Goal: Task Accomplishment & Management: Manage account settings

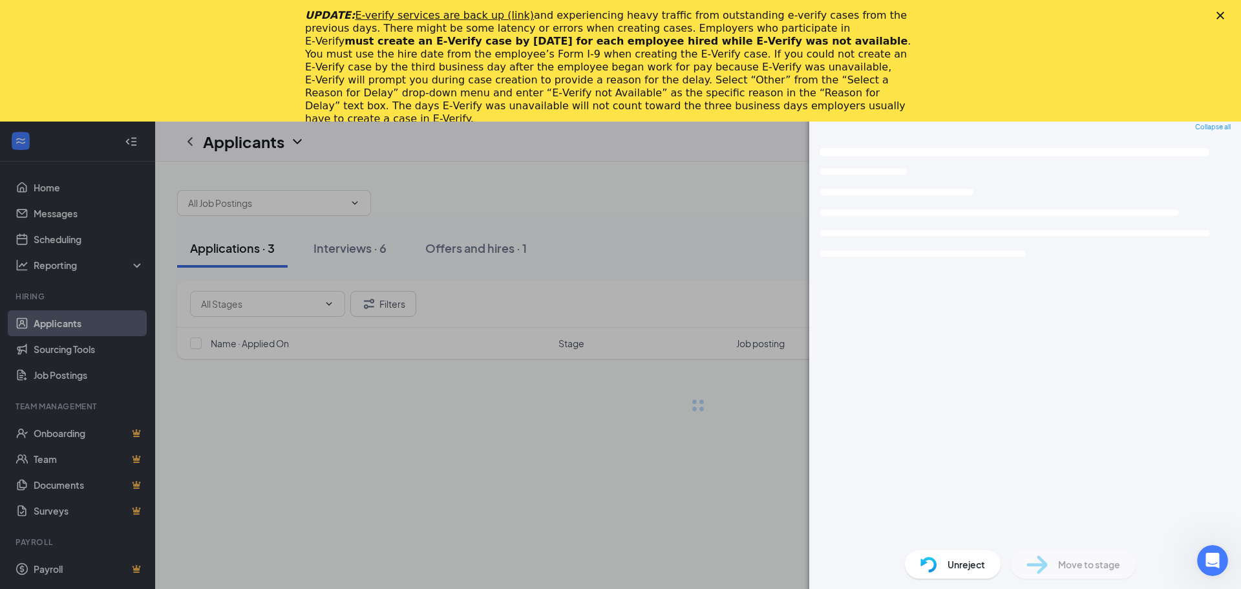
click at [1224, 15] on div "Close" at bounding box center [1222, 16] width 13 height 8
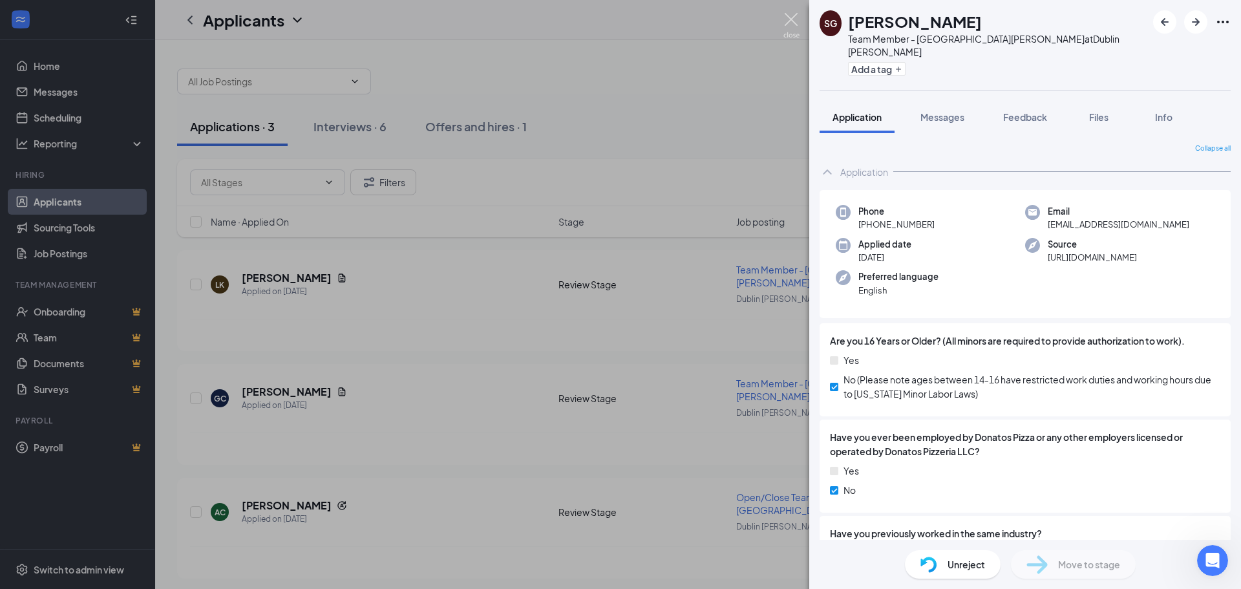
click at [794, 32] on img at bounding box center [791, 25] width 16 height 25
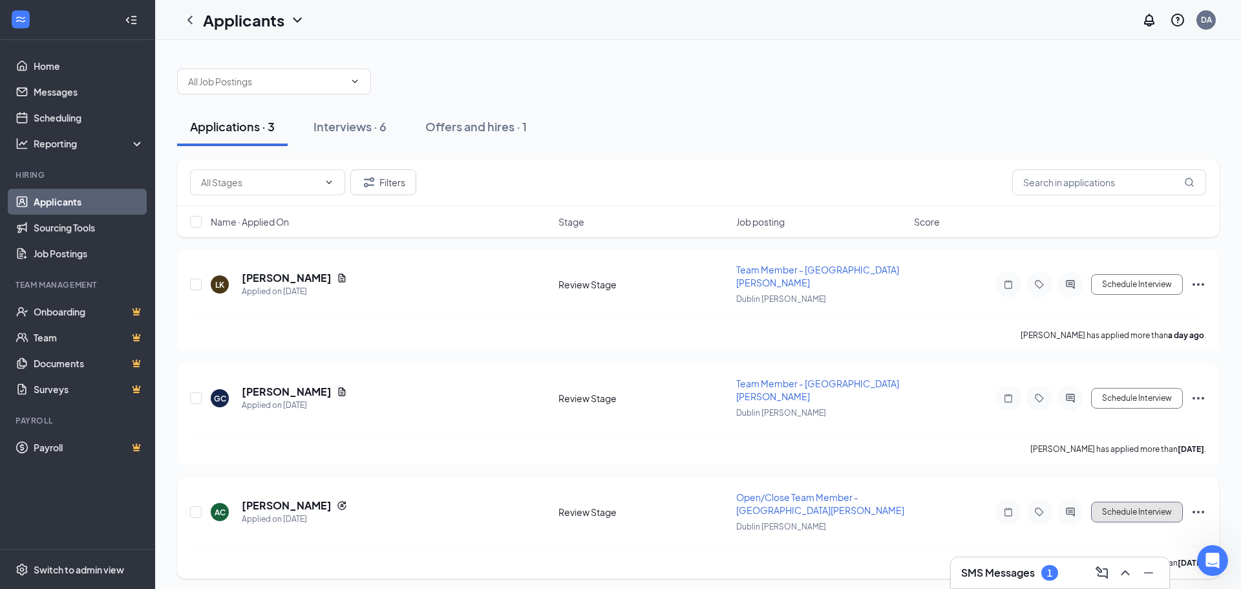
drag, startPoint x: 1148, startPoint y: 482, endPoint x: 631, endPoint y: 506, distance: 518.2
click at [626, 507] on div "[PERSON_NAME] [PERSON_NAME] Applied on [DATE] Review Stage Open/Close Team Memb…" at bounding box center [698, 519] width 1016 height 56
click at [763, 491] on div "Open/Close Team Member - [GEOGRAPHIC_DATA][PERSON_NAME]" at bounding box center [821, 504] width 170 height 26
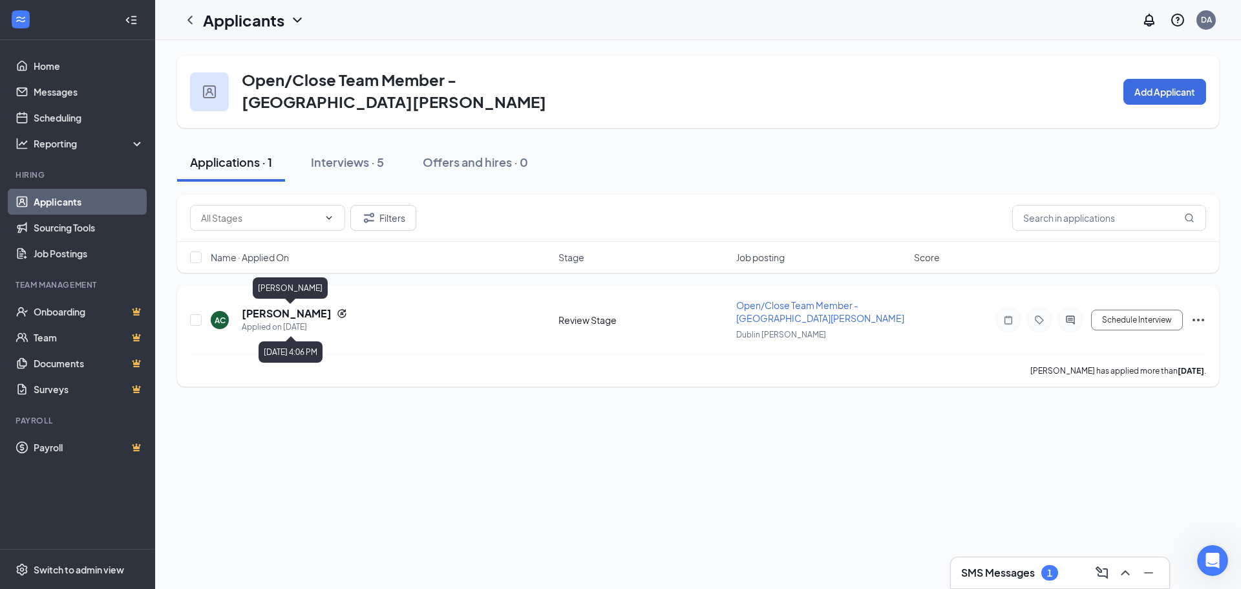
click at [278, 308] on h5 "[PERSON_NAME]" at bounding box center [287, 313] width 90 height 14
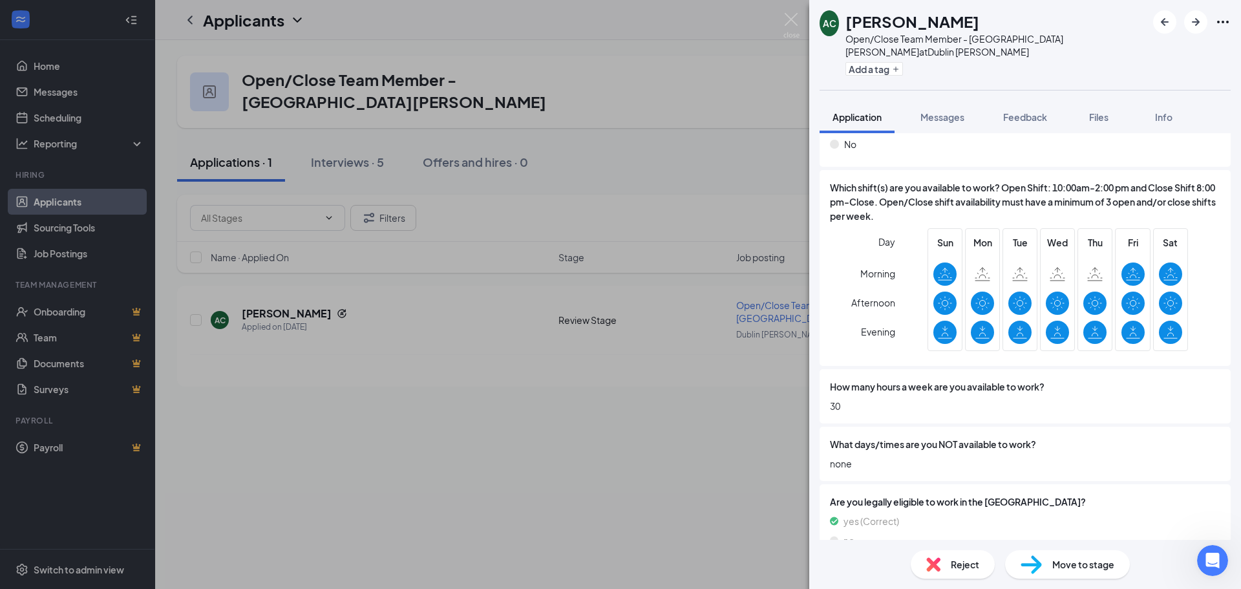
scroll to position [452, 0]
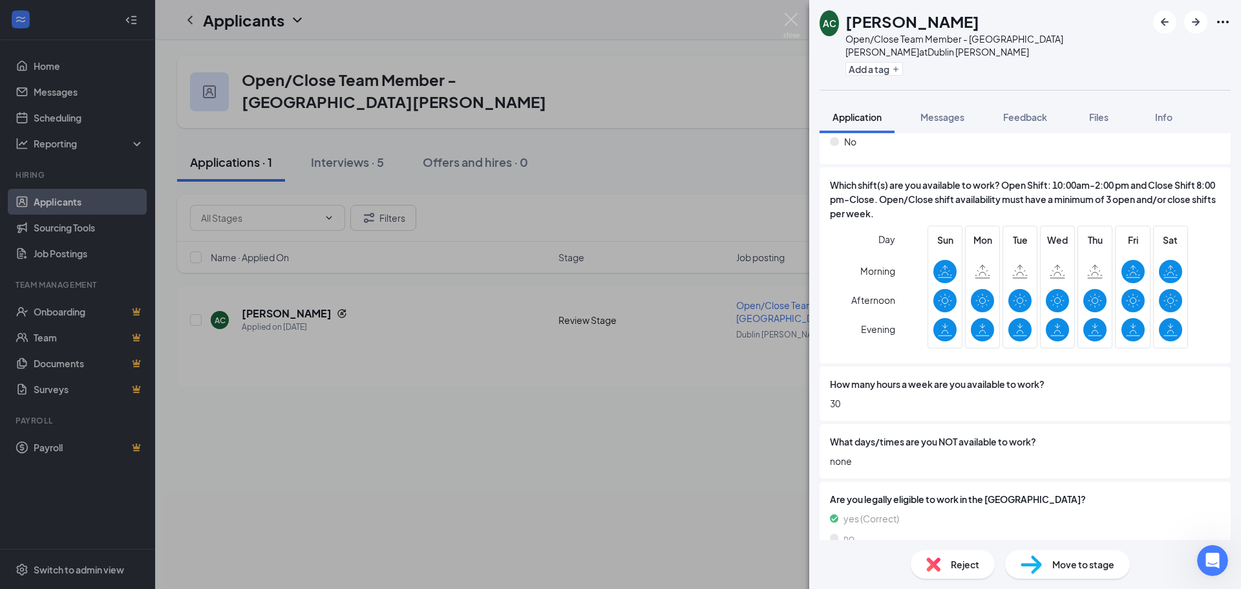
click at [1096, 567] on span "Move to stage" at bounding box center [1083, 564] width 62 height 14
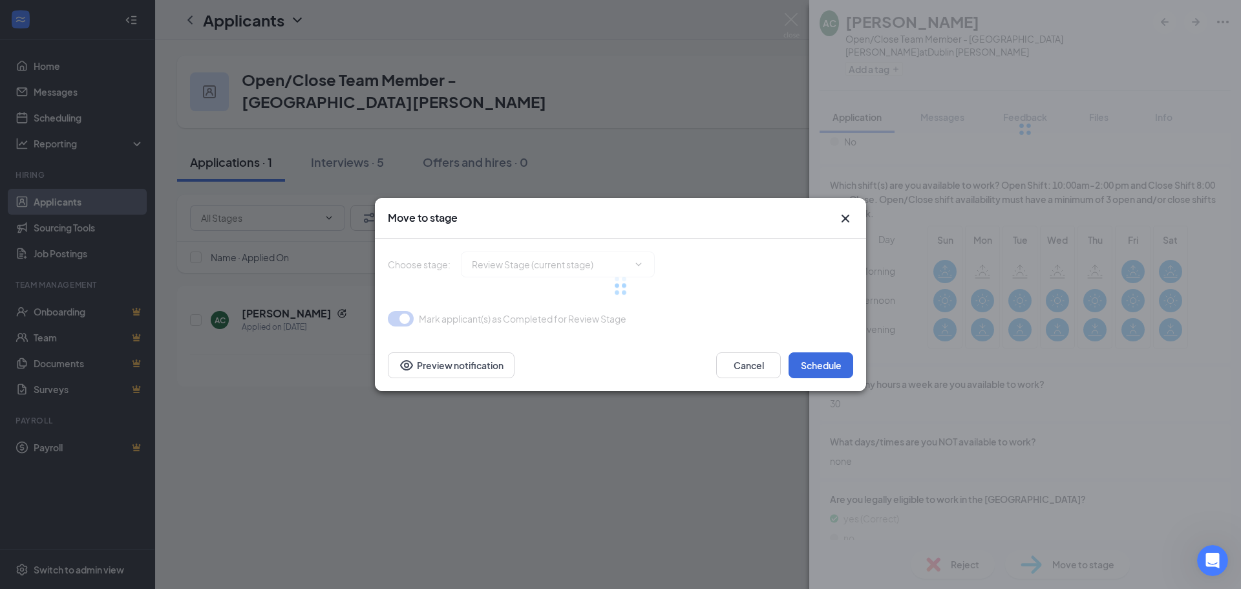
type input "Onsite Interview (next stage)"
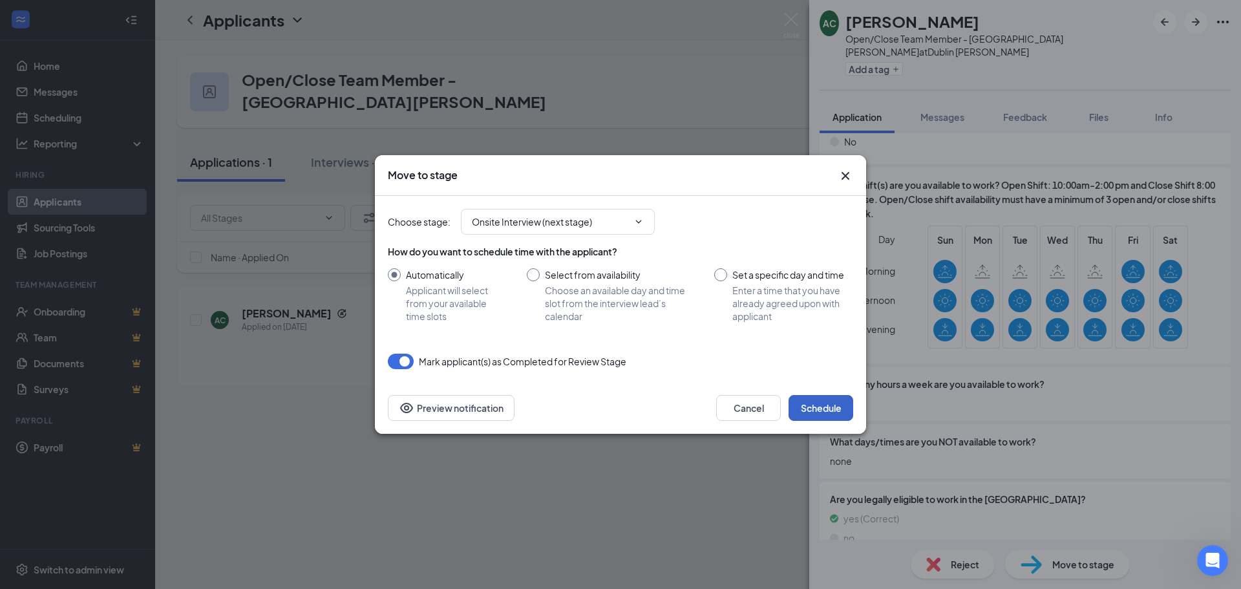
click at [832, 401] on button "Schedule" at bounding box center [820, 408] width 65 height 26
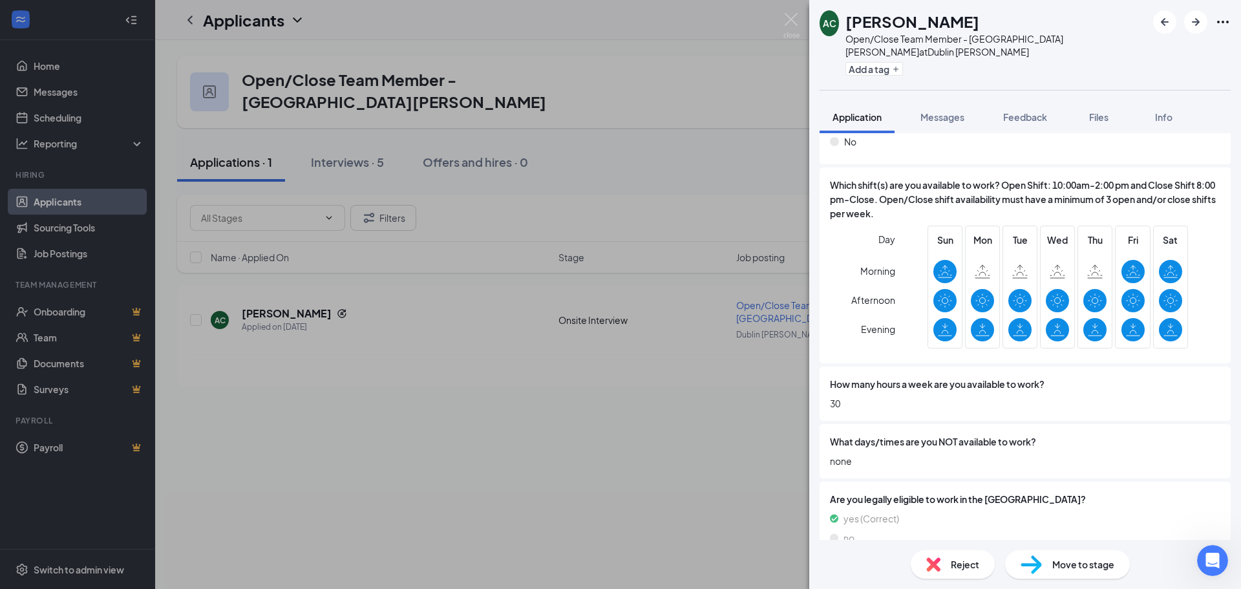
click at [89, 220] on div "[PERSON_NAME] [PERSON_NAME] Open/Close Team Member - [GEOGRAPHIC_DATA] [PERSON_…" at bounding box center [620, 294] width 1241 height 589
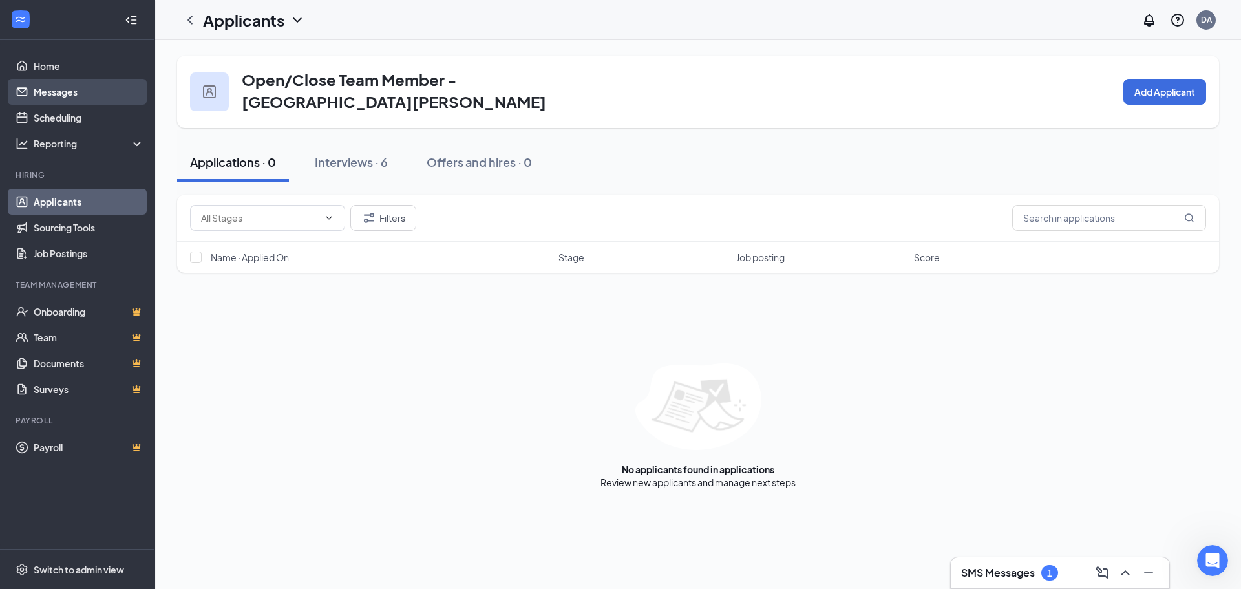
click at [90, 98] on link "Messages" at bounding box center [89, 92] width 111 height 26
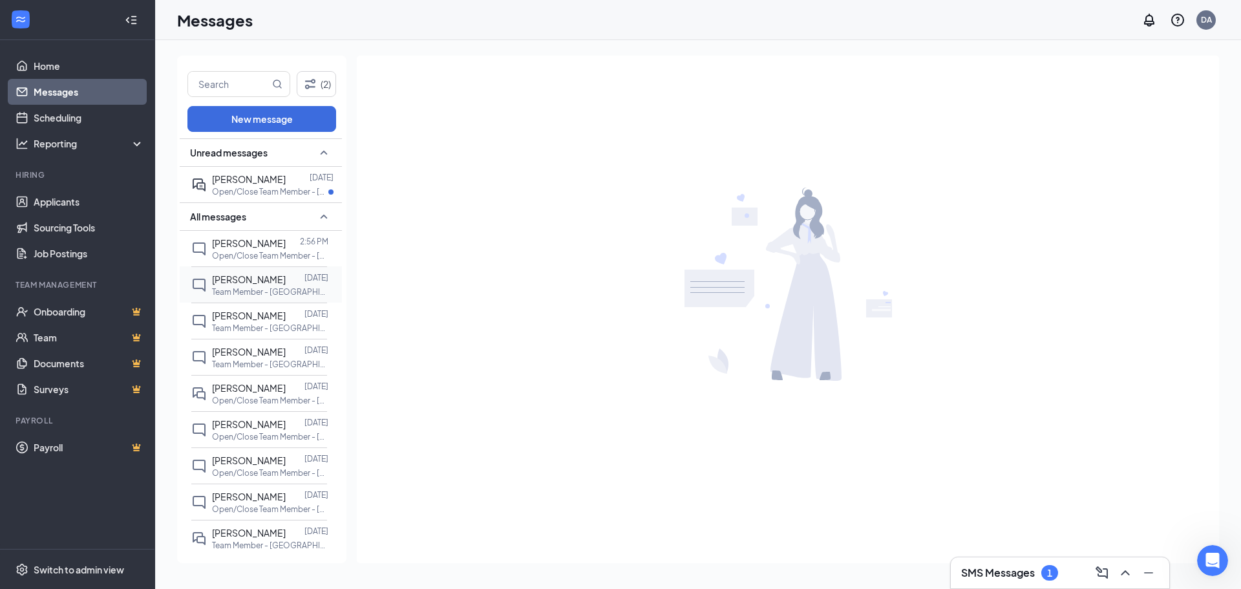
scroll to position [14, 0]
click at [266, 544] on p "Team Member - [GEOGRAPHIC_DATA] [PERSON_NAME] at [GEOGRAPHIC_DATA] [PERSON_NAME]" at bounding box center [270, 545] width 116 height 11
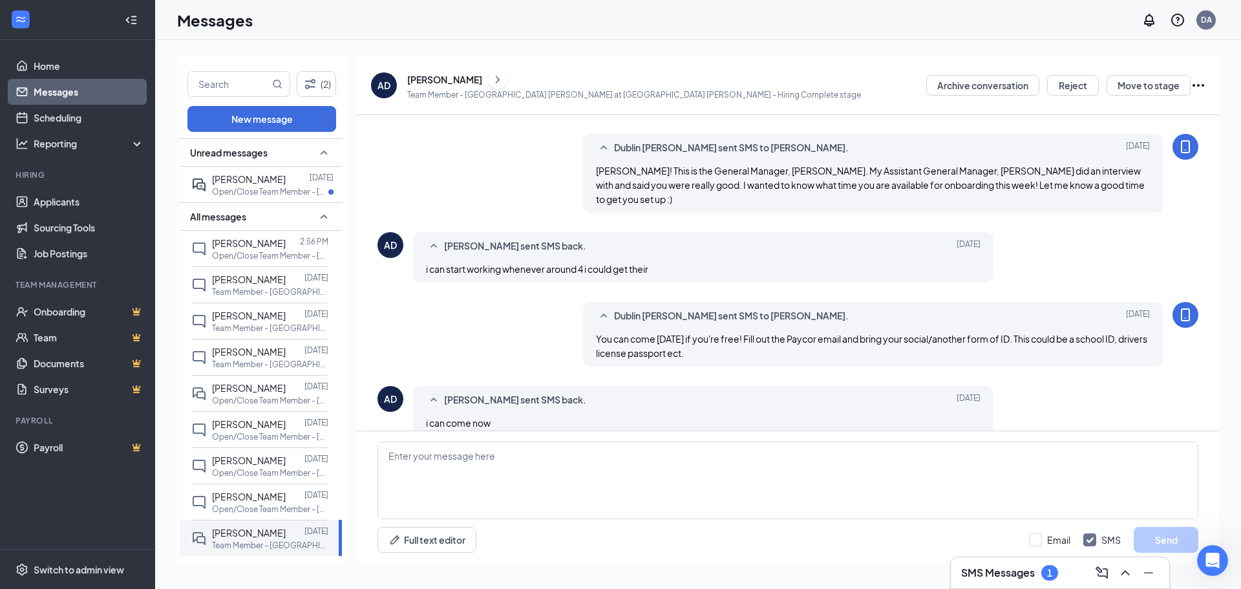
scroll to position [215, 0]
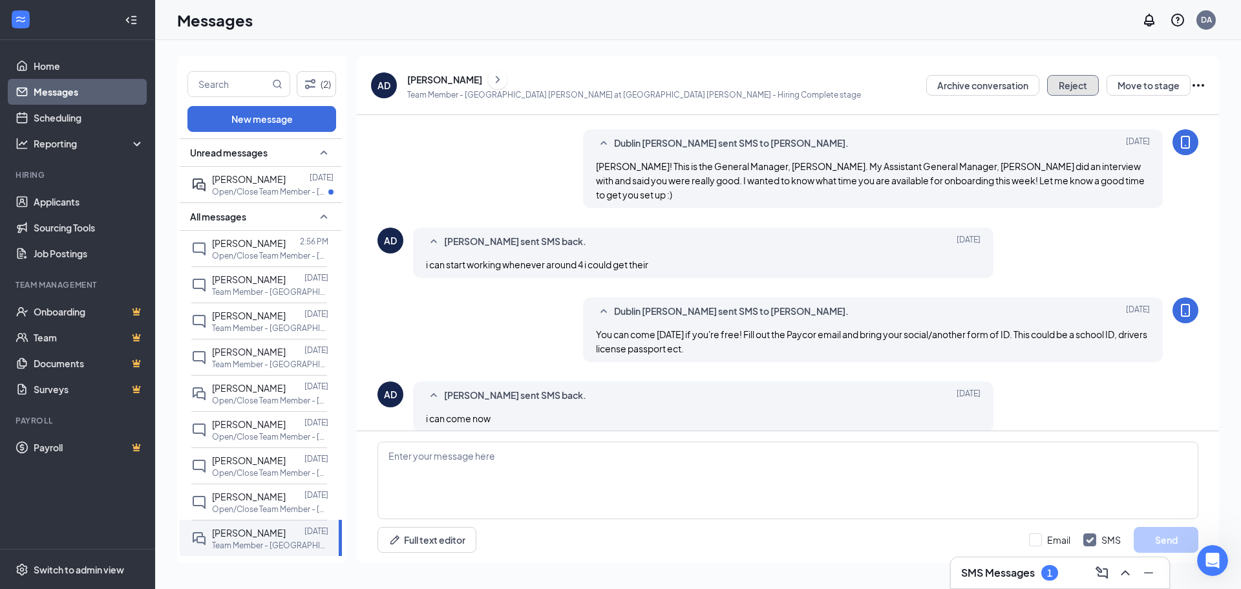
click at [1070, 75] on button "Reject" at bounding box center [1073, 85] width 52 height 21
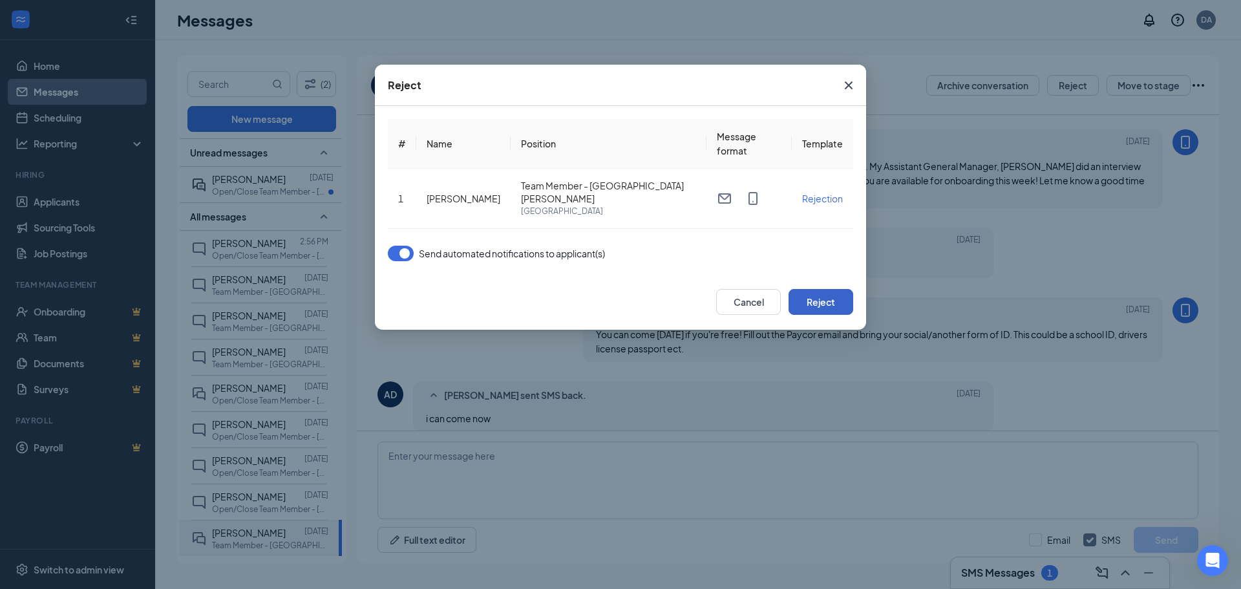
click at [825, 296] on button "Reject" at bounding box center [820, 302] width 65 height 26
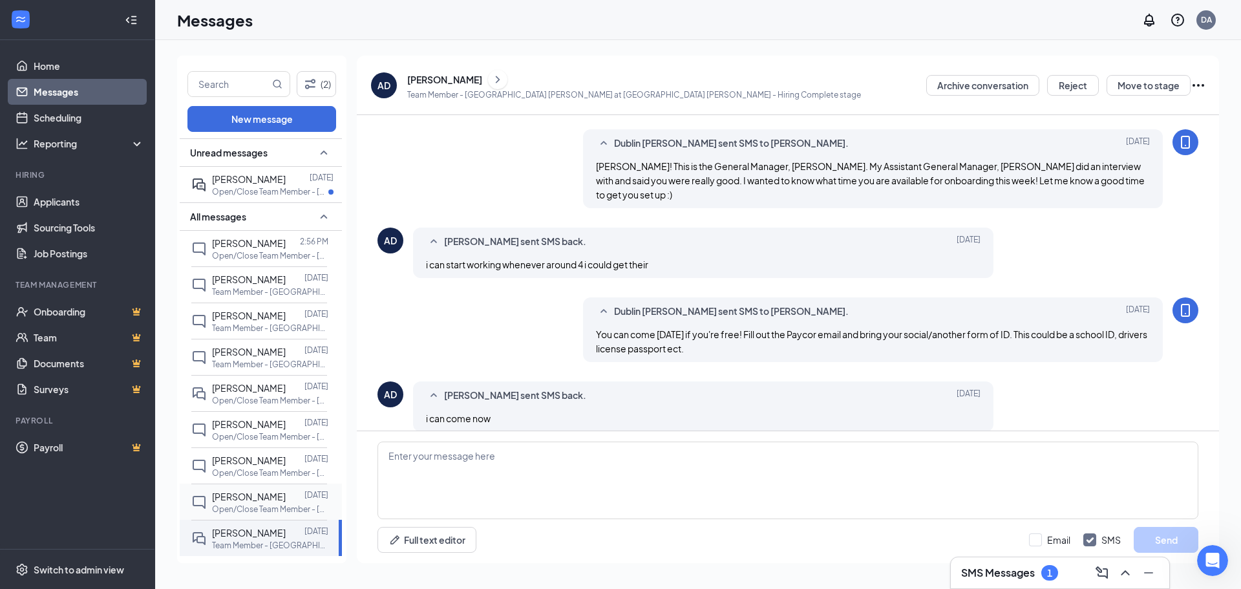
click at [256, 501] on span "[PERSON_NAME]" at bounding box center [249, 497] width 74 height 12
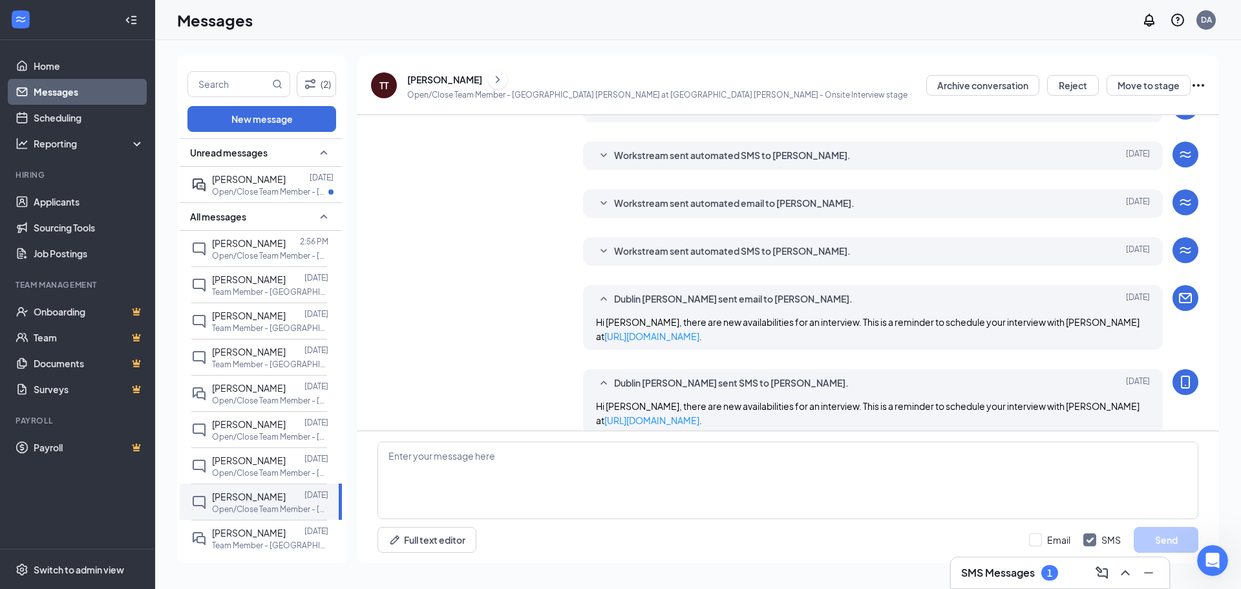
scroll to position [266, 0]
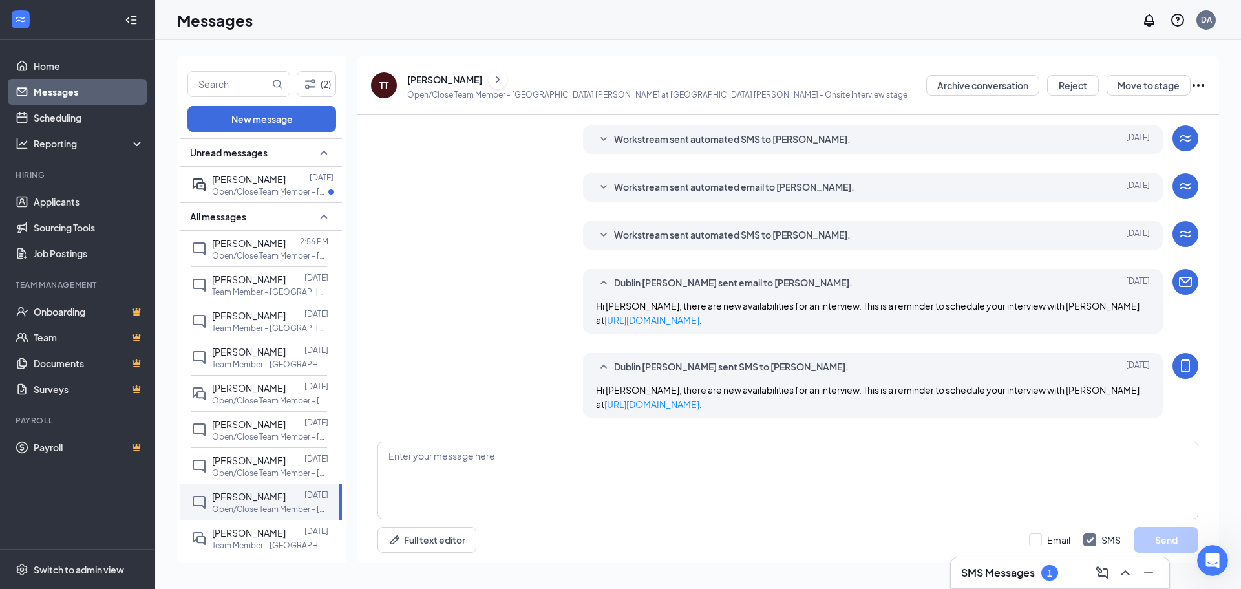
click at [505, 81] on button at bounding box center [497, 79] width 19 height 19
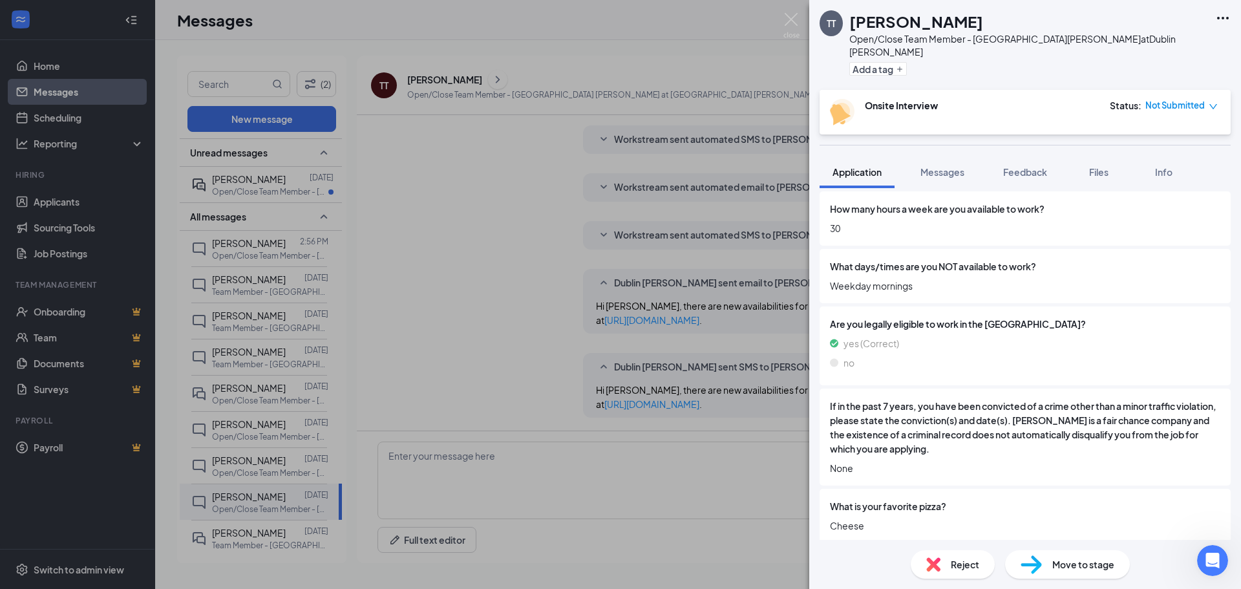
scroll to position [711, 0]
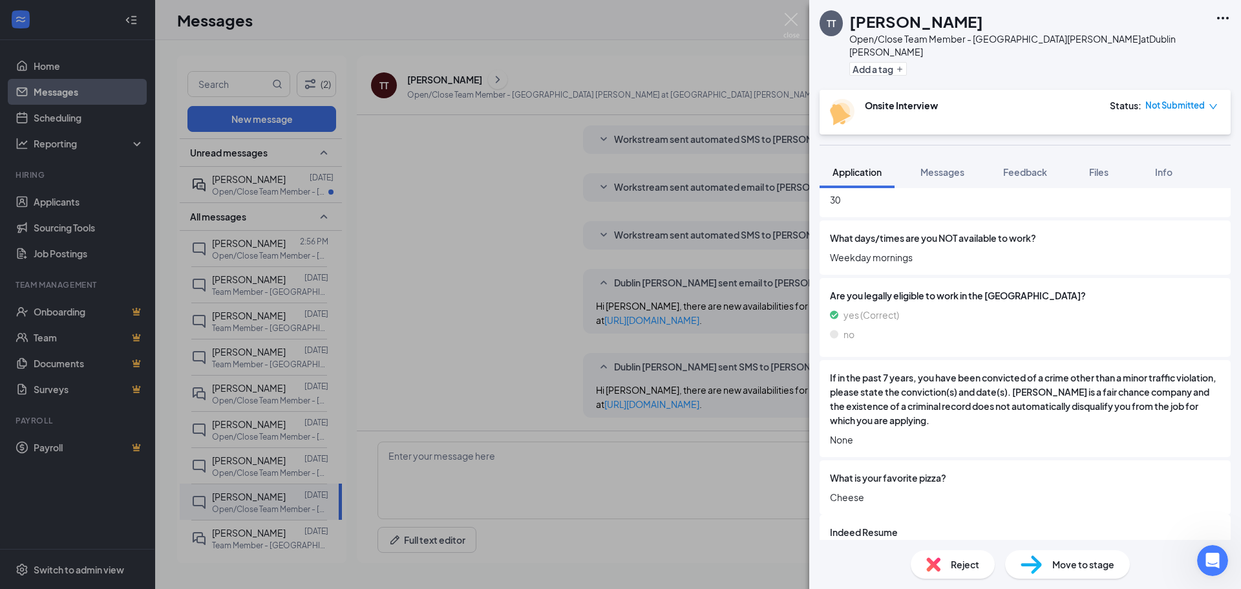
click at [293, 445] on div "TT [PERSON_NAME] Open/Close Team Member - [GEOGRAPHIC_DATA] [PERSON_NAME] at [G…" at bounding box center [620, 294] width 1241 height 589
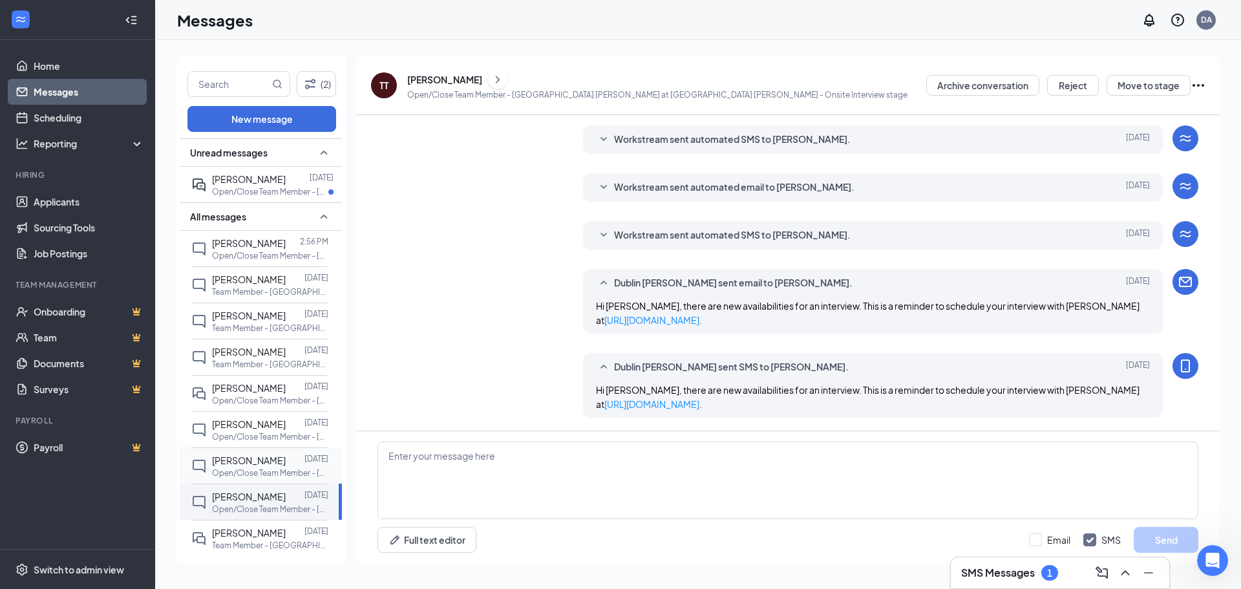
click at [265, 461] on span "[PERSON_NAME]" at bounding box center [249, 460] width 74 height 12
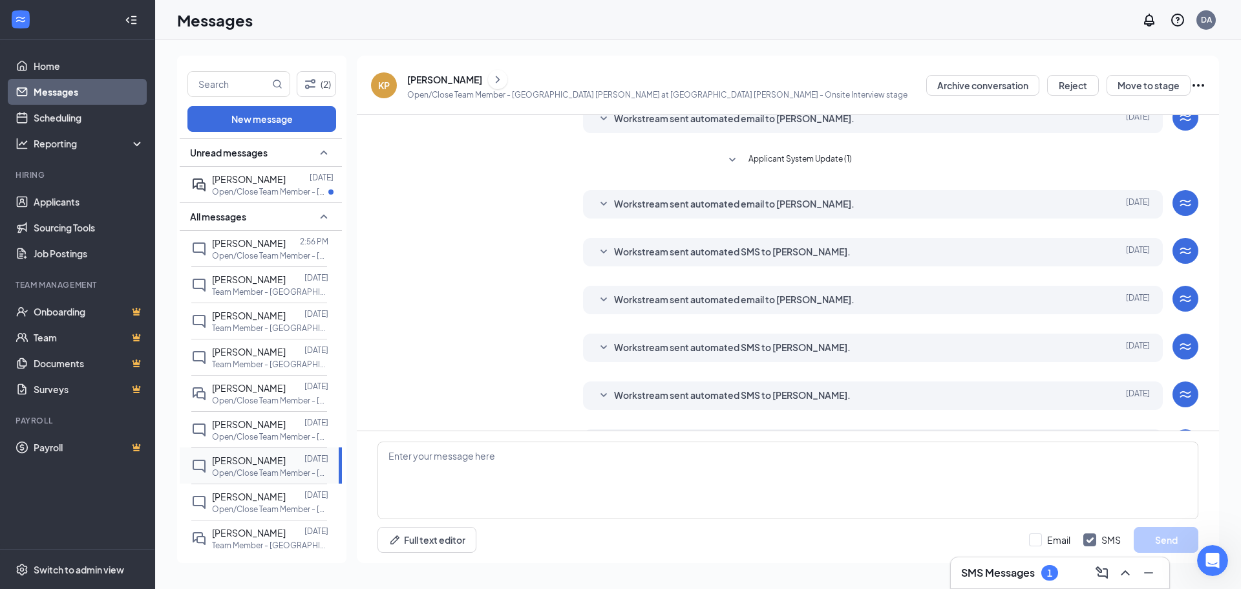
scroll to position [184, 0]
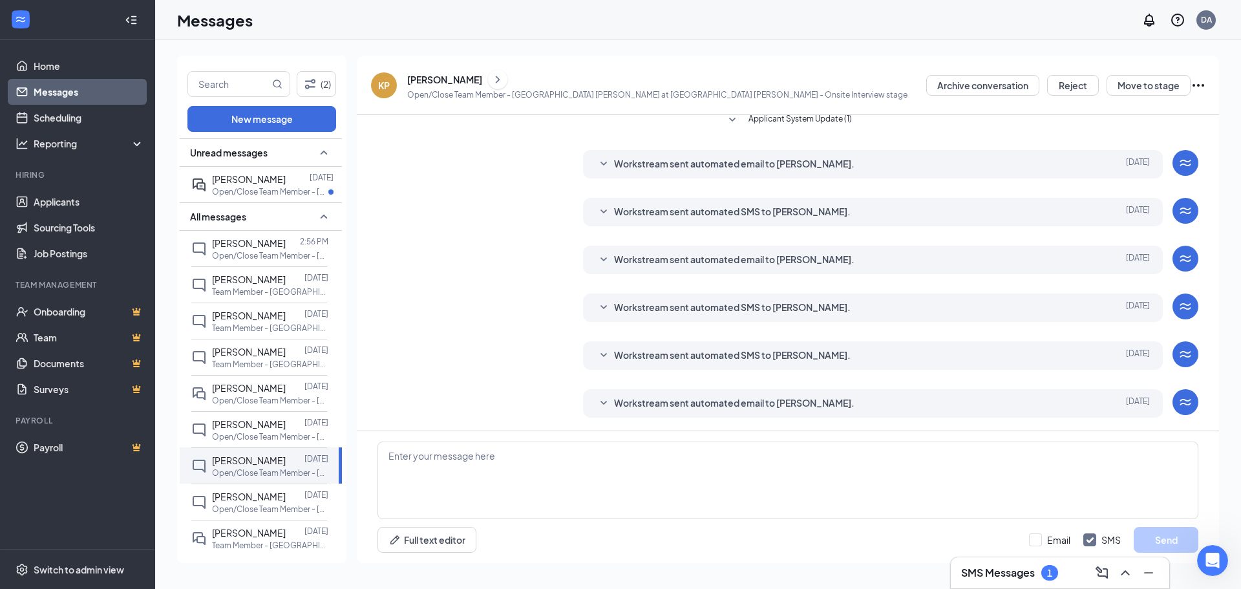
click at [635, 404] on span "Workstream sent automated email to [PERSON_NAME]." at bounding box center [734, 404] width 240 height 16
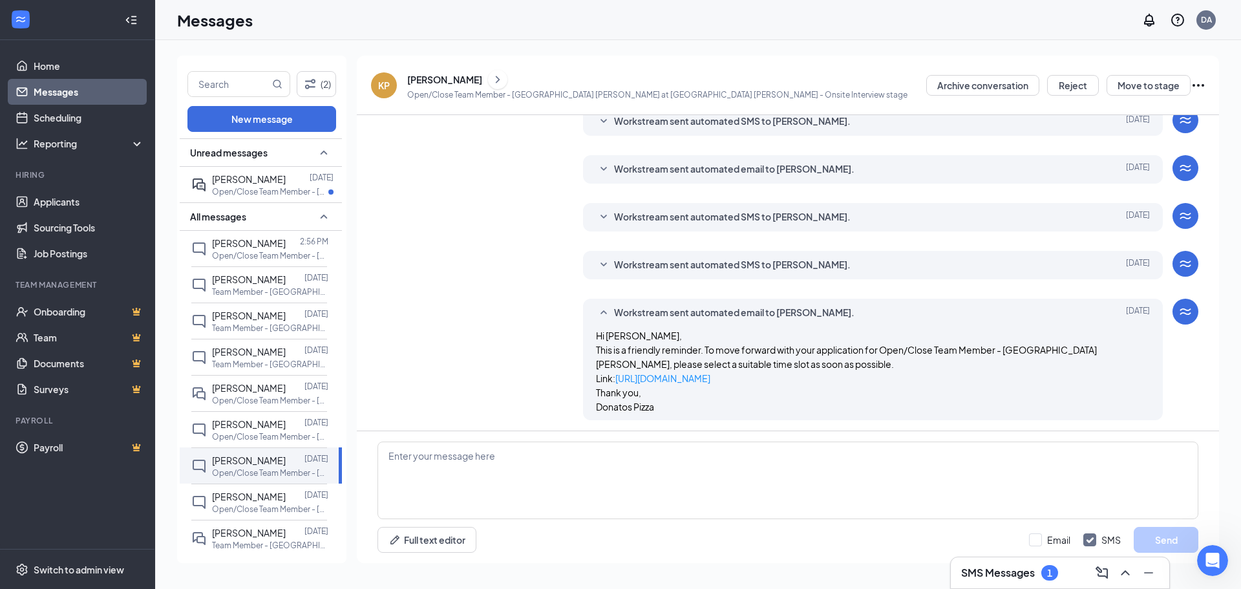
scroll to position [277, 0]
click at [230, 425] on span "[PERSON_NAME]" at bounding box center [249, 424] width 74 height 12
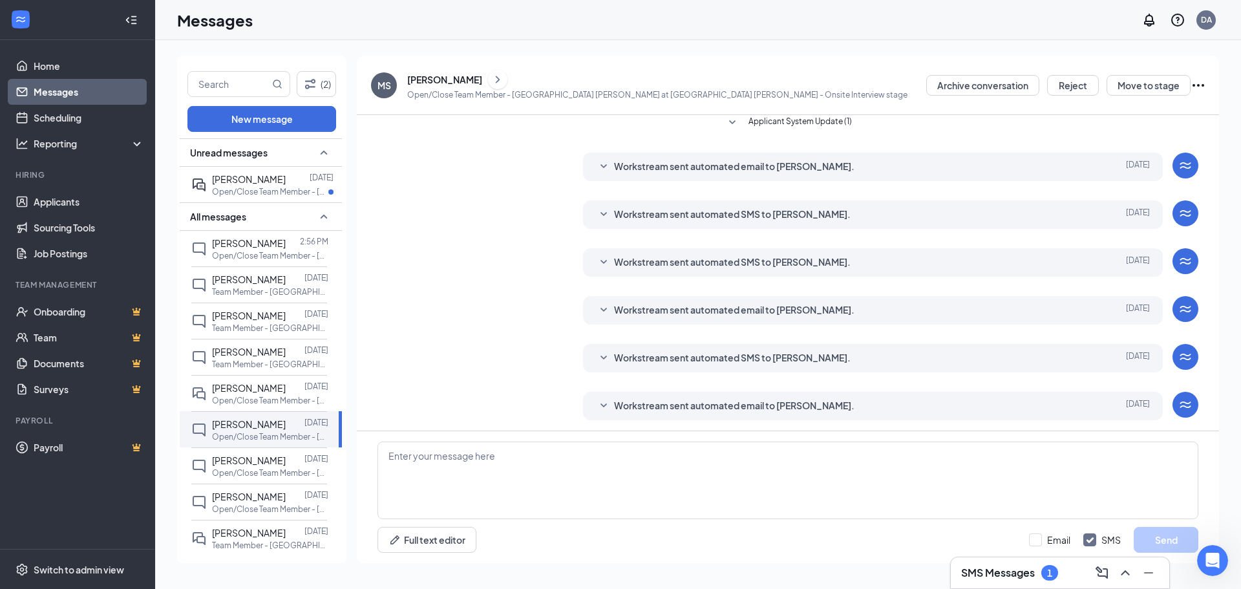
scroll to position [194, 0]
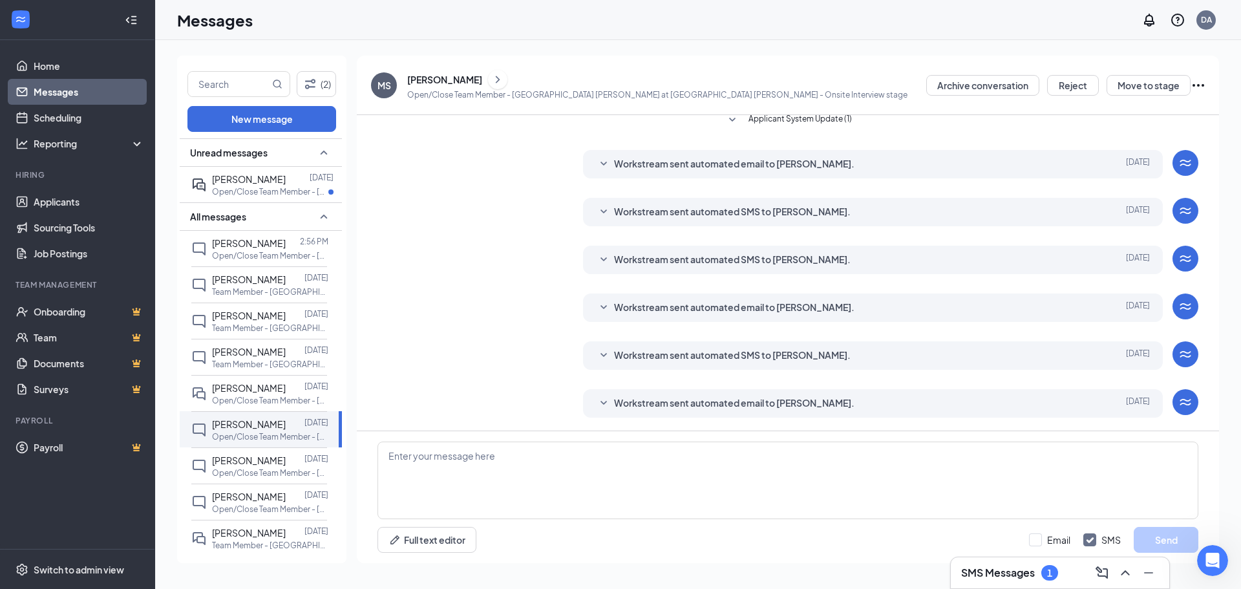
click at [727, 397] on span "Workstream sent automated email to [PERSON_NAME]." at bounding box center [734, 404] width 240 height 16
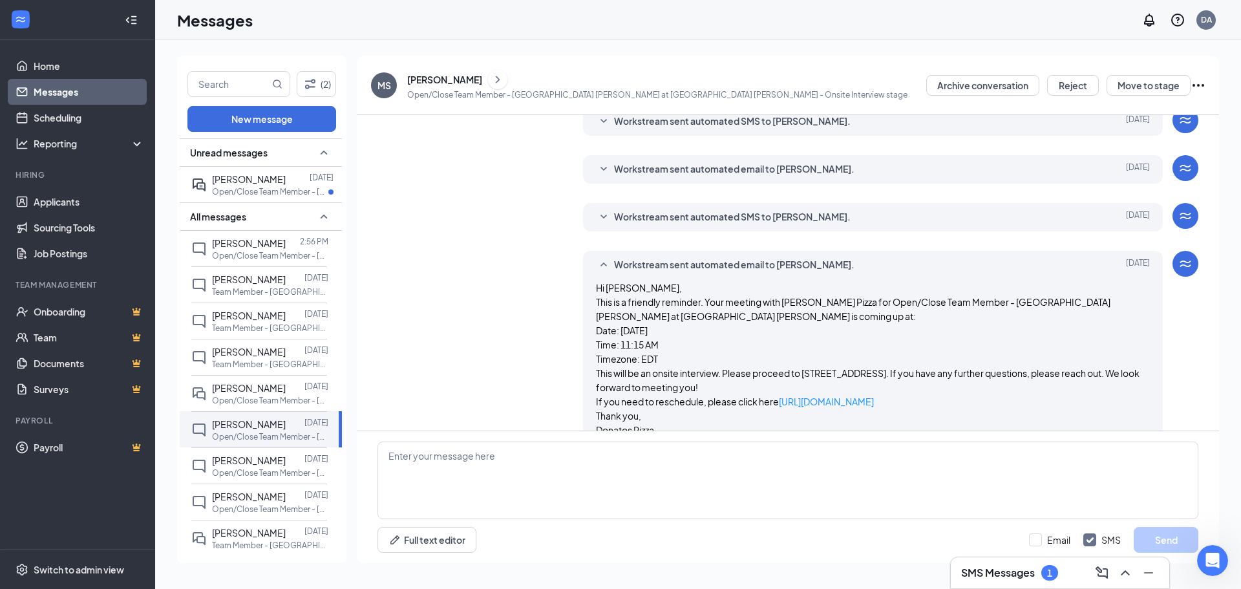
scroll to position [358, 0]
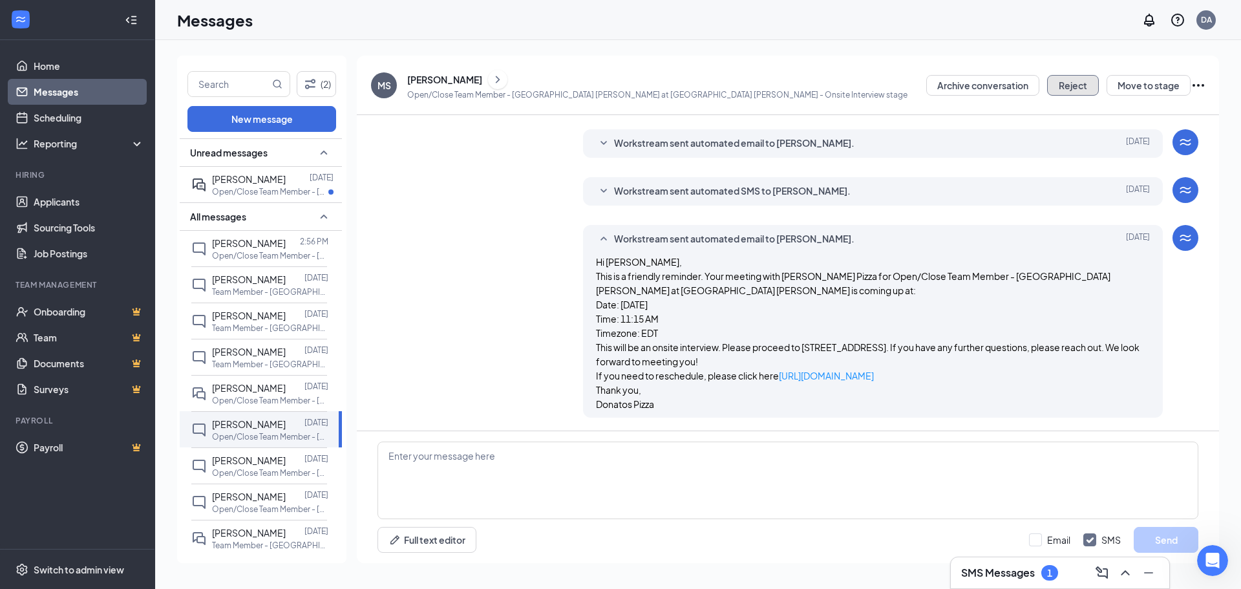
click at [1079, 86] on button "Reject" at bounding box center [1073, 85] width 52 height 21
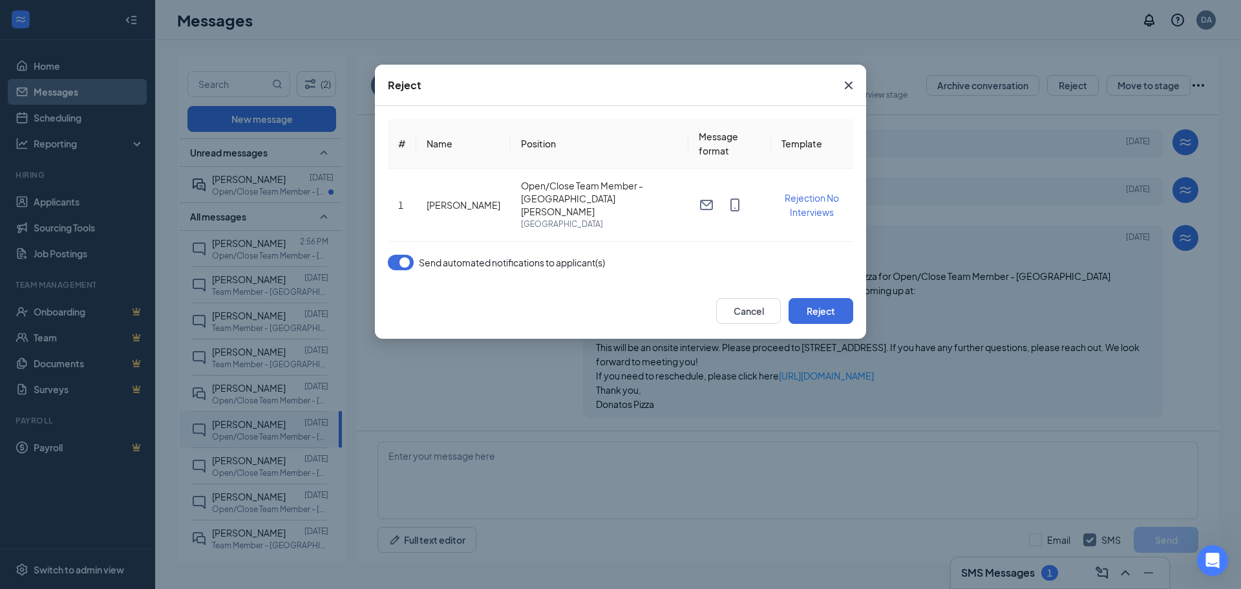
click at [840, 98] on span "Close" at bounding box center [848, 85] width 35 height 35
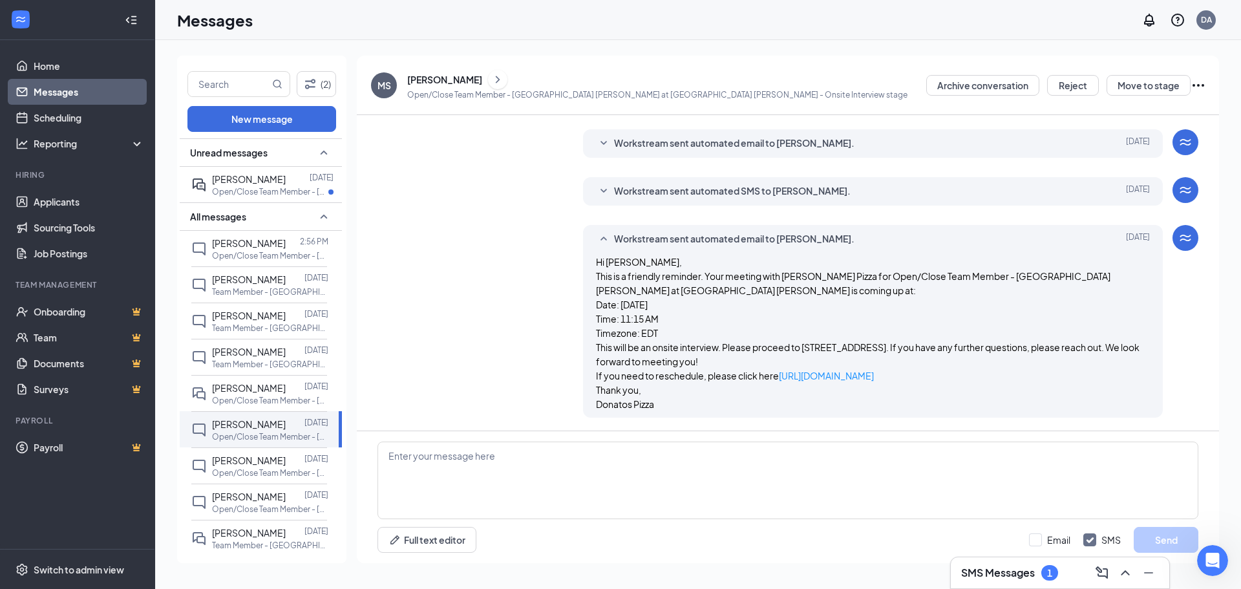
click at [1194, 87] on icon "Ellipses" at bounding box center [1198, 86] width 16 height 16
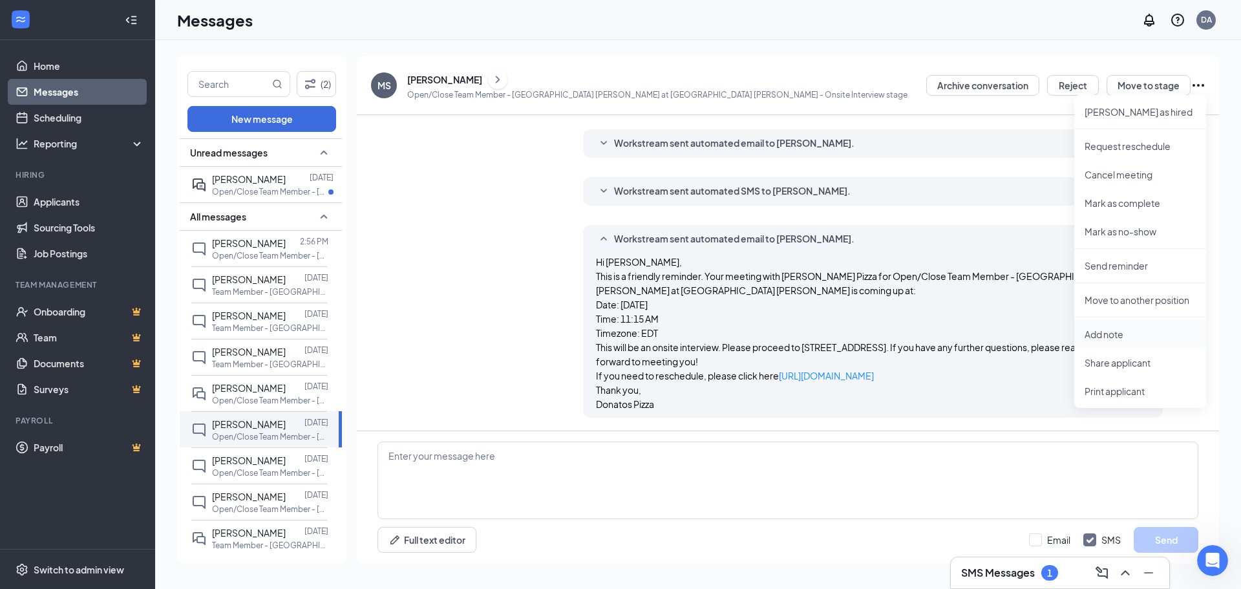
click at [1143, 334] on p "Add note" at bounding box center [1139, 334] width 111 height 13
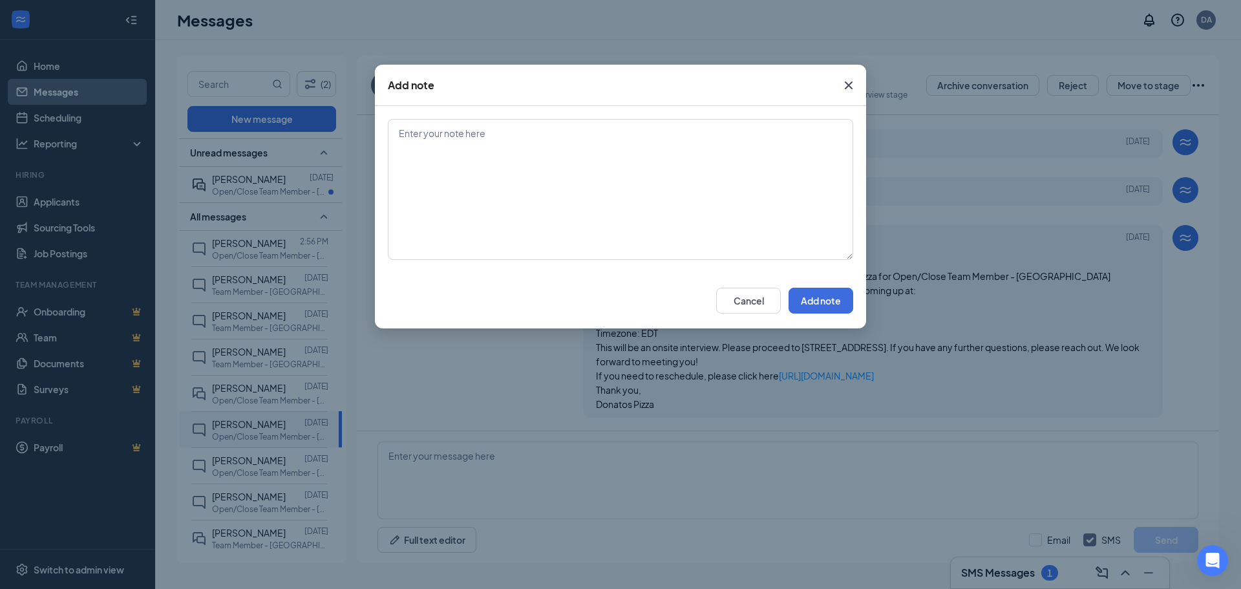
click at [854, 87] on icon "Cross" at bounding box center [849, 86] width 16 height 16
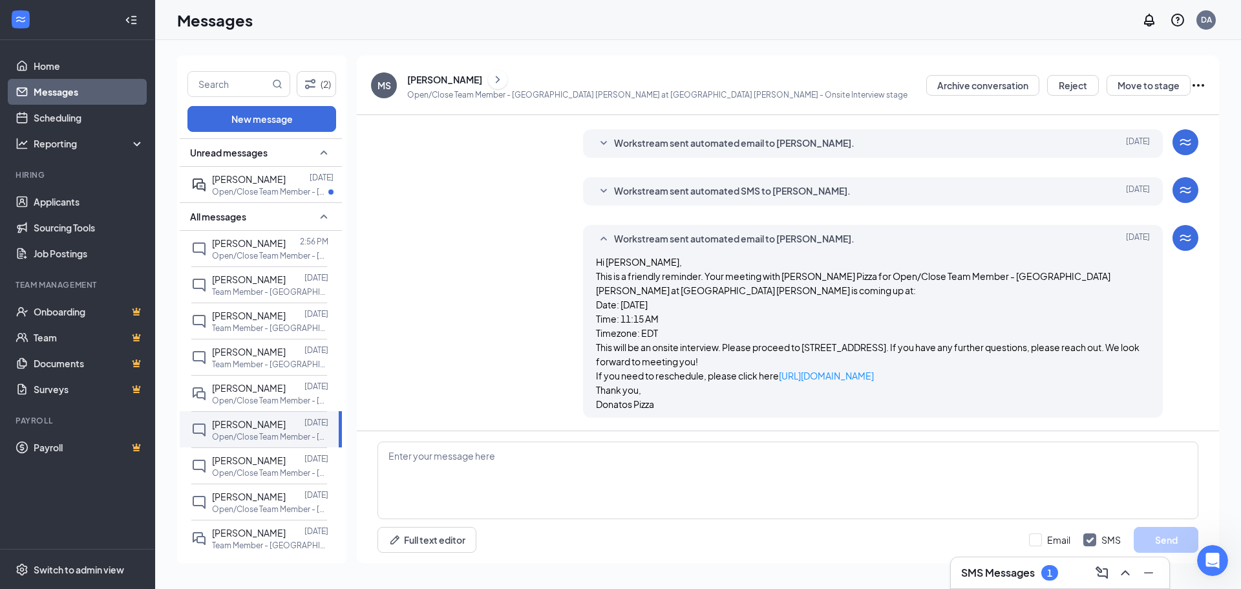
click at [1199, 87] on icon "Ellipses" at bounding box center [1198, 86] width 16 height 16
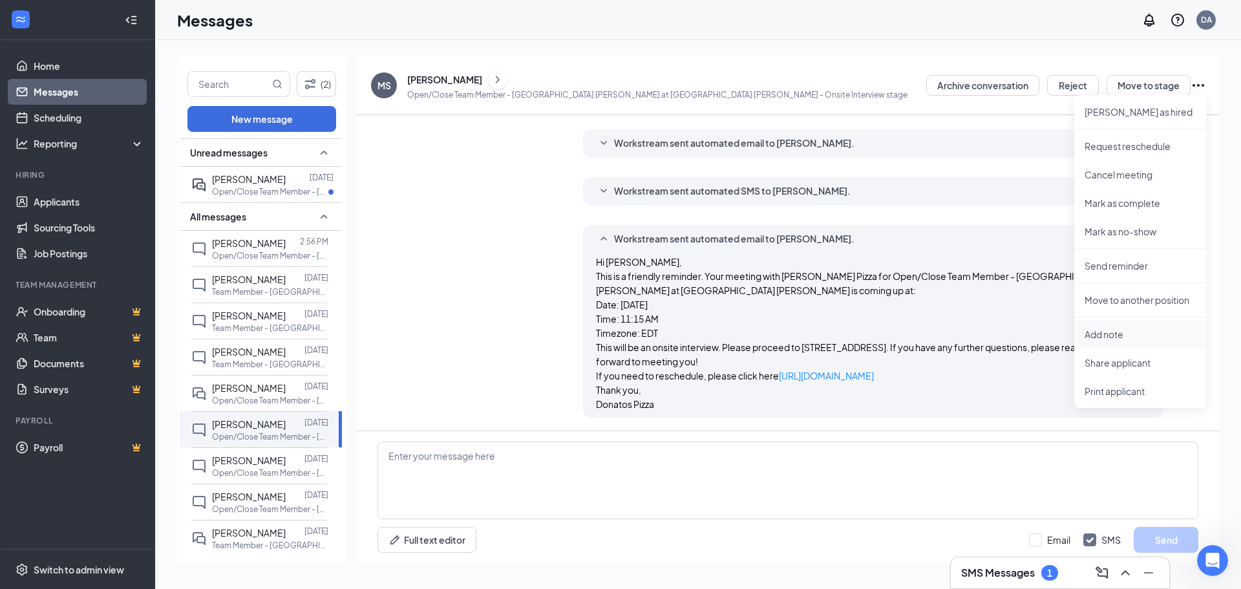
click at [1130, 337] on p "Add note" at bounding box center [1139, 334] width 111 height 13
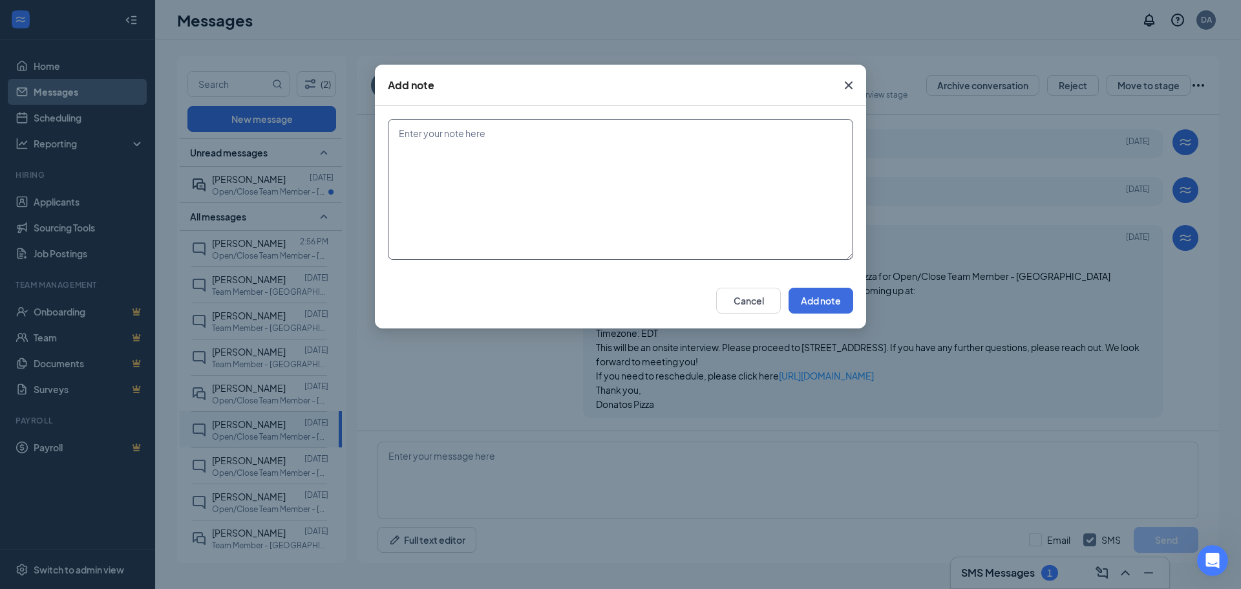
click at [609, 181] on textarea at bounding box center [620, 189] width 465 height 141
type textarea "applied and did not show up to scheduled interview"
click at [822, 306] on button "Add note" at bounding box center [820, 301] width 65 height 26
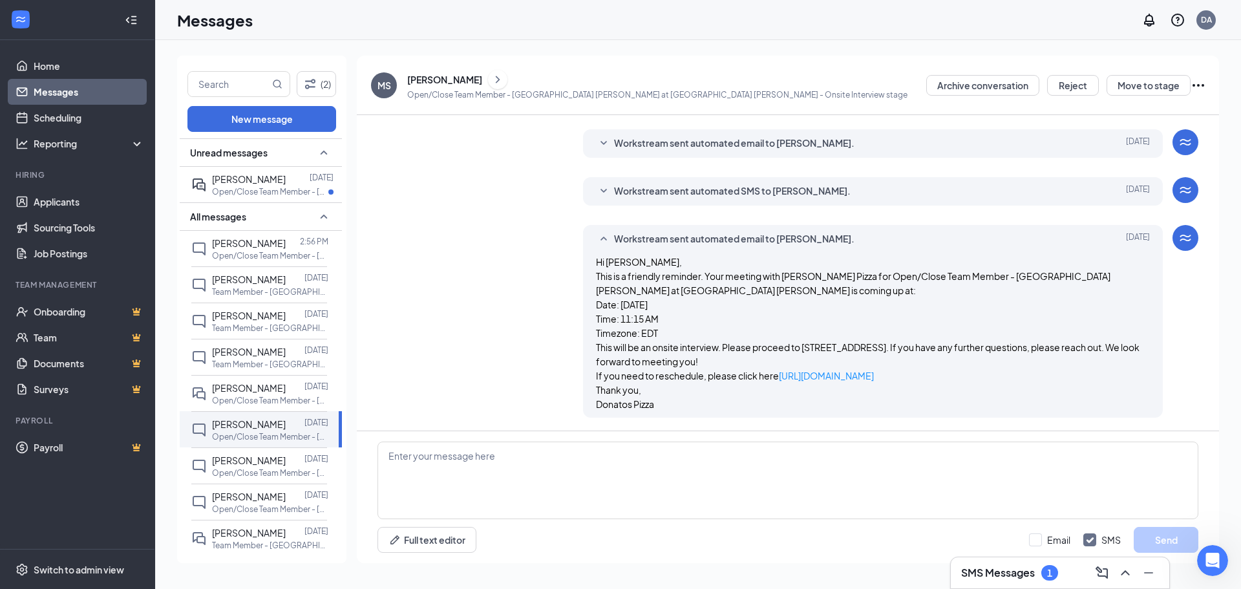
click at [1198, 86] on icon "Ellipses" at bounding box center [1198, 85] width 12 height 3
click at [1075, 74] on div "Archive conversation Reject Move to stage [PERSON_NAME] as hired Request resche…" at bounding box center [1066, 85] width 280 height 33
click at [1068, 82] on button "Reject" at bounding box center [1073, 85] width 52 height 21
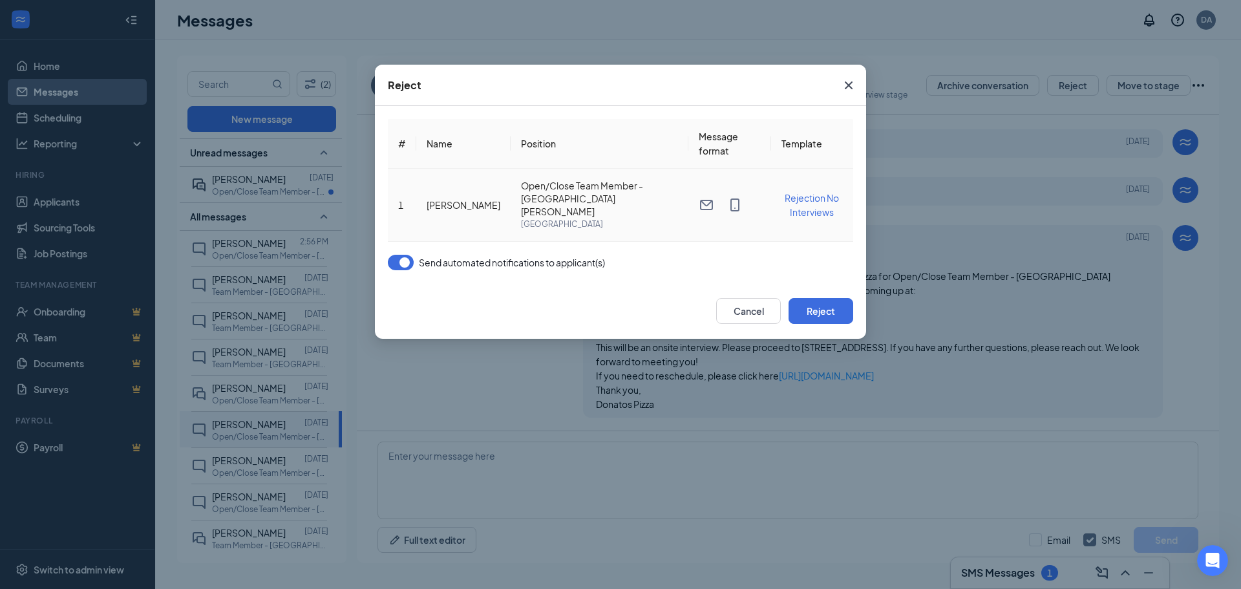
click at [803, 200] on span "Rejection No Interviews" at bounding box center [812, 205] width 54 height 26
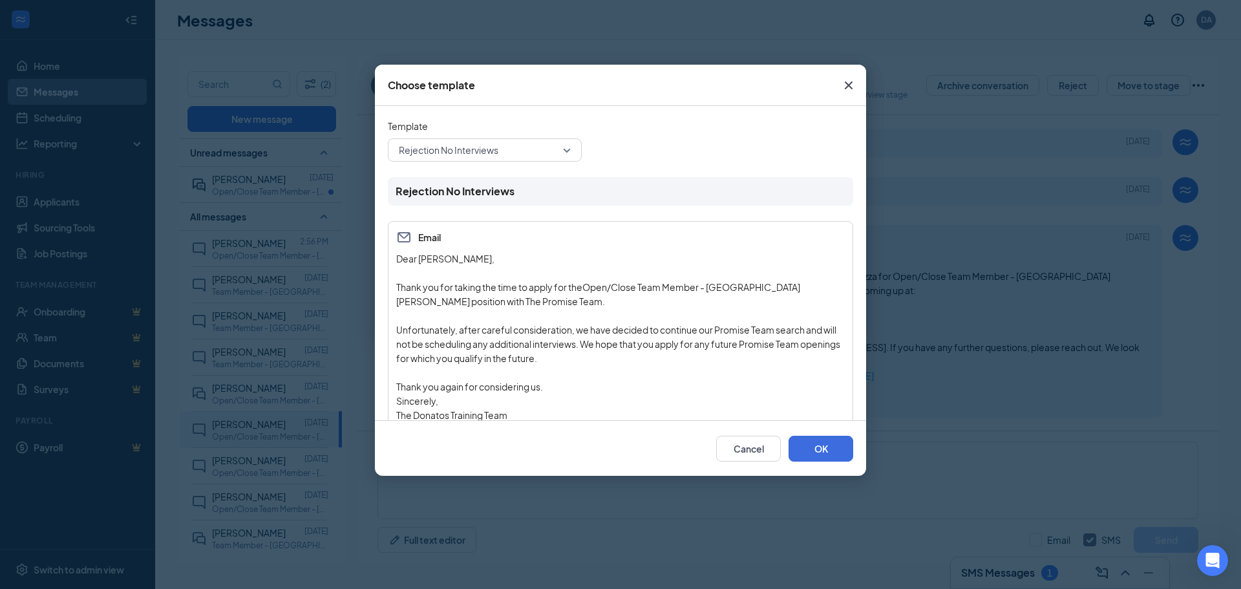
click at [558, 149] on span "Rejection No Interviews" at bounding box center [479, 149] width 160 height 19
click at [823, 185] on div "Rejection No Interviews" at bounding box center [620, 191] width 465 height 28
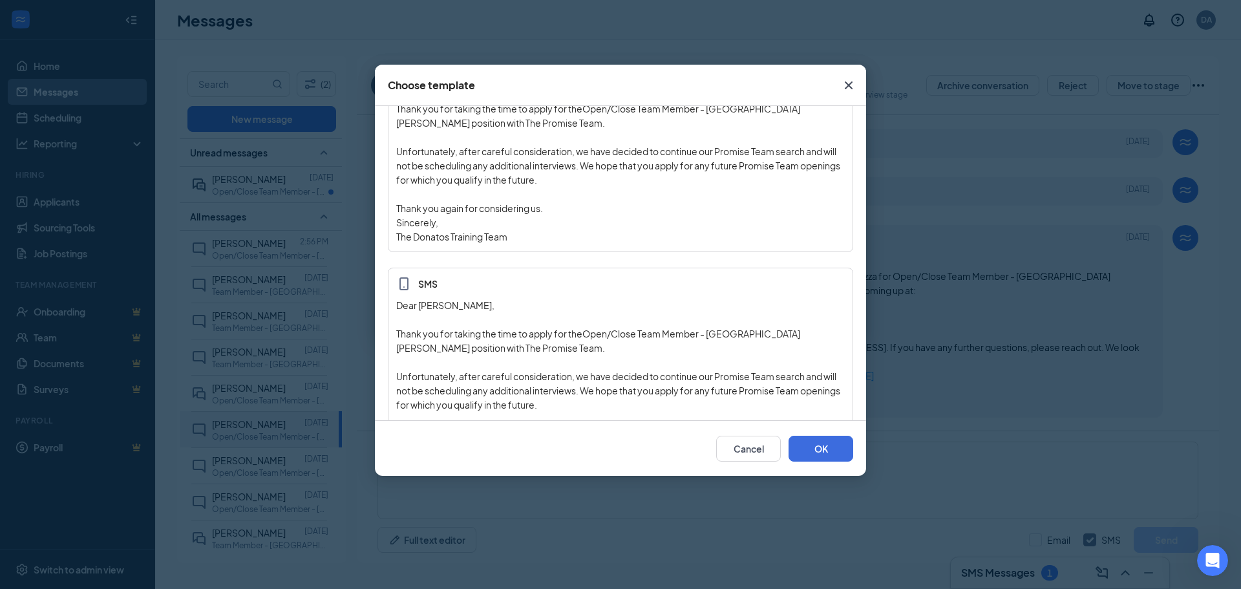
scroll to position [194, 0]
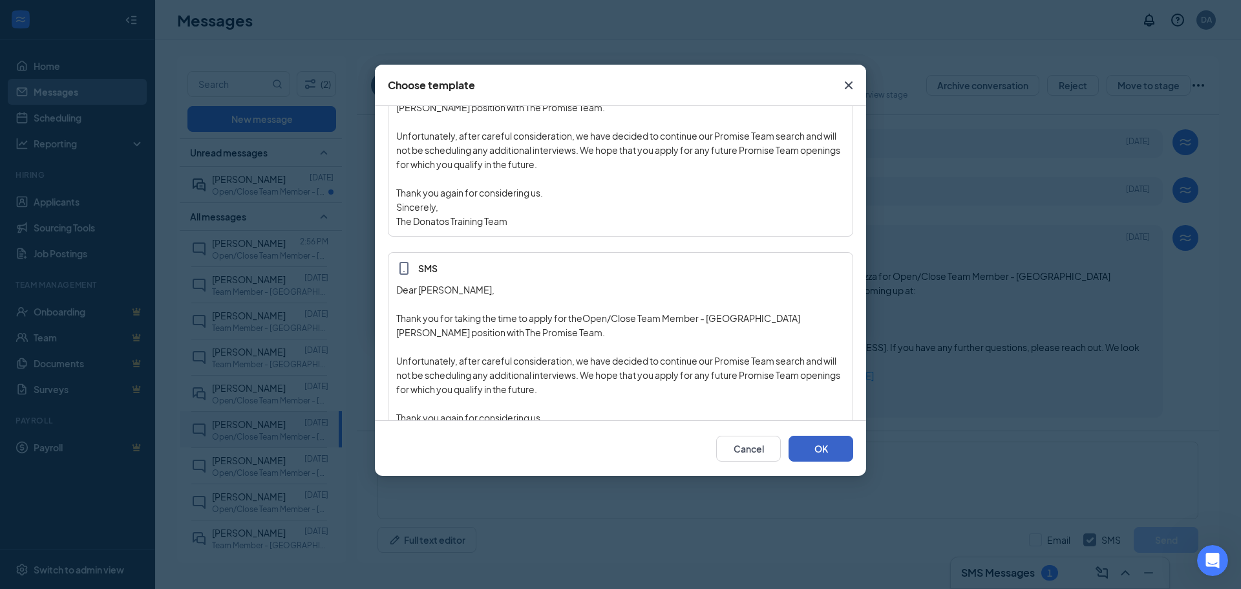
click at [820, 447] on button "OK" at bounding box center [820, 449] width 65 height 26
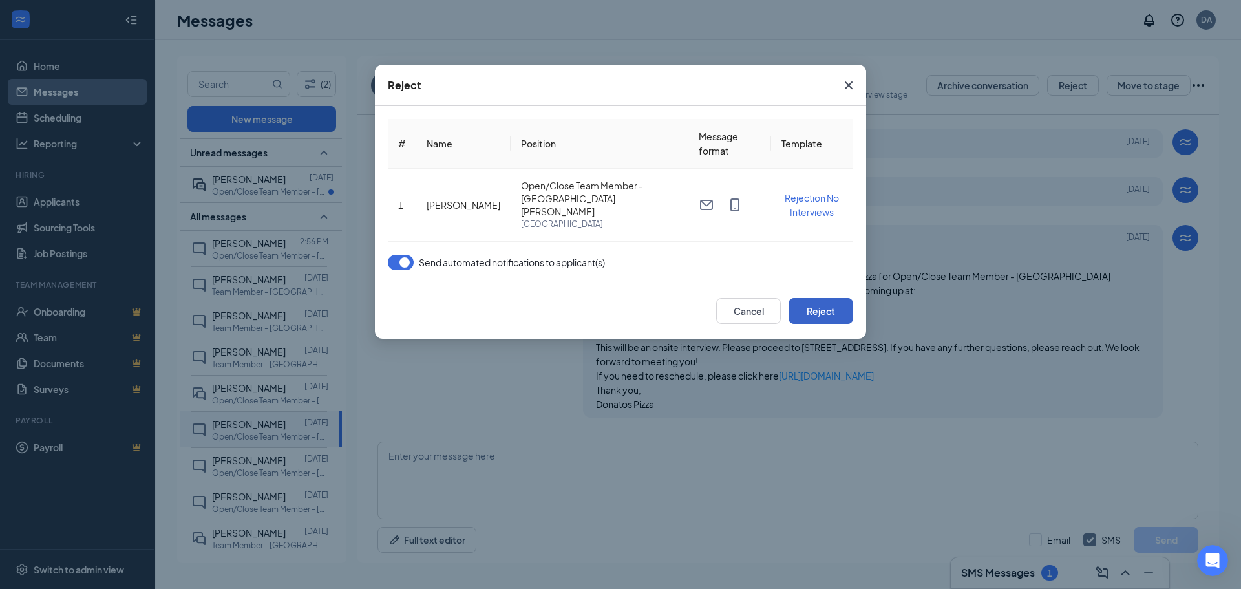
click at [841, 301] on button "Reject" at bounding box center [820, 311] width 65 height 26
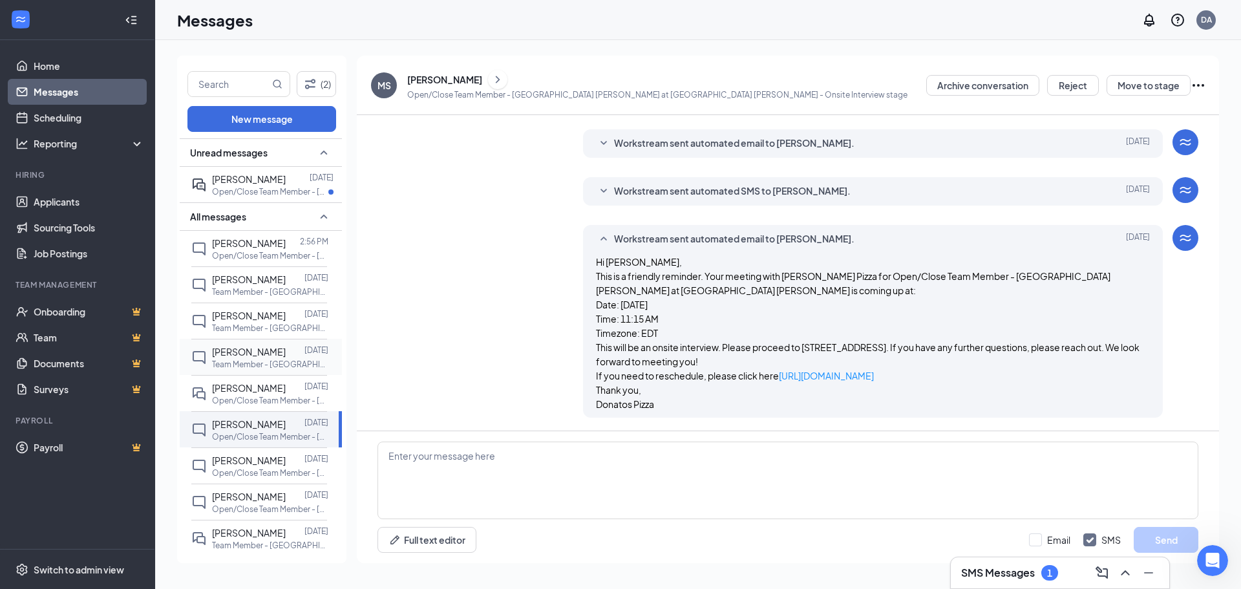
click at [257, 366] on p "Team Member - [GEOGRAPHIC_DATA] [PERSON_NAME] at [GEOGRAPHIC_DATA] [PERSON_NAME]" at bounding box center [270, 364] width 116 height 11
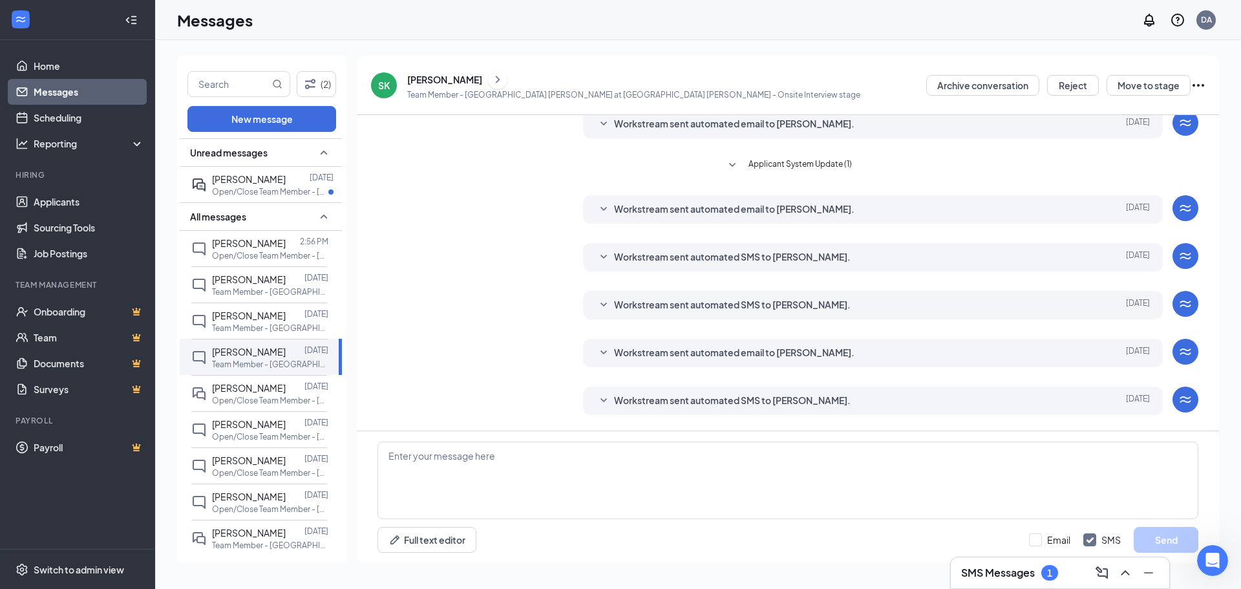
scroll to position [194, 0]
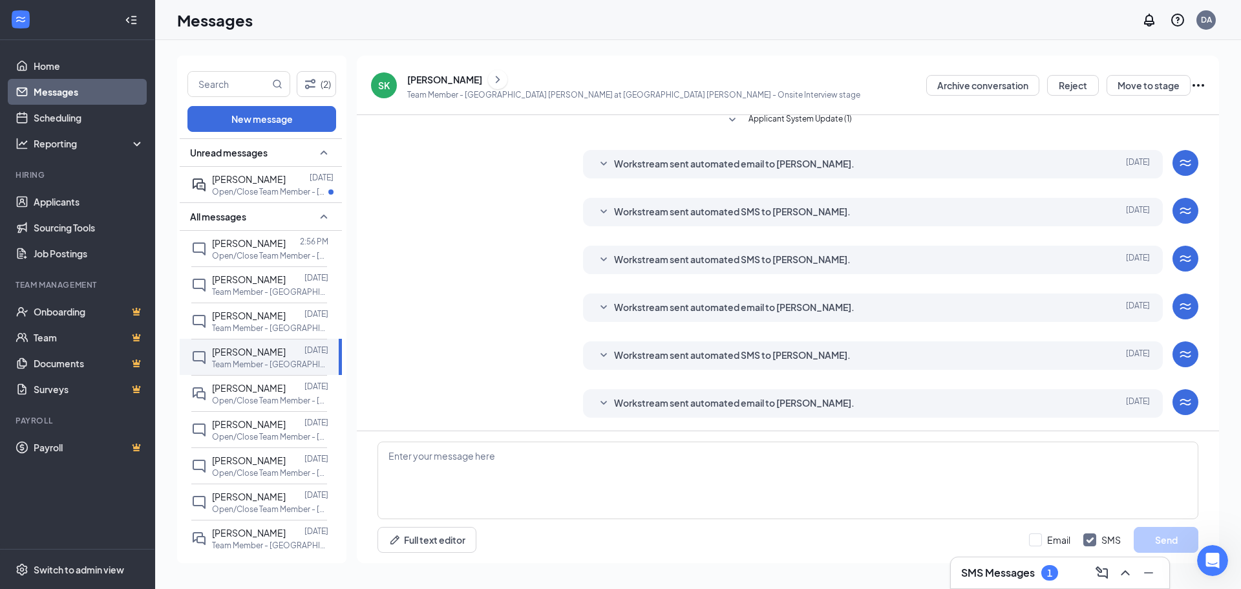
click at [775, 406] on span "Workstream sent automated email to [PERSON_NAME]." at bounding box center [734, 404] width 240 height 16
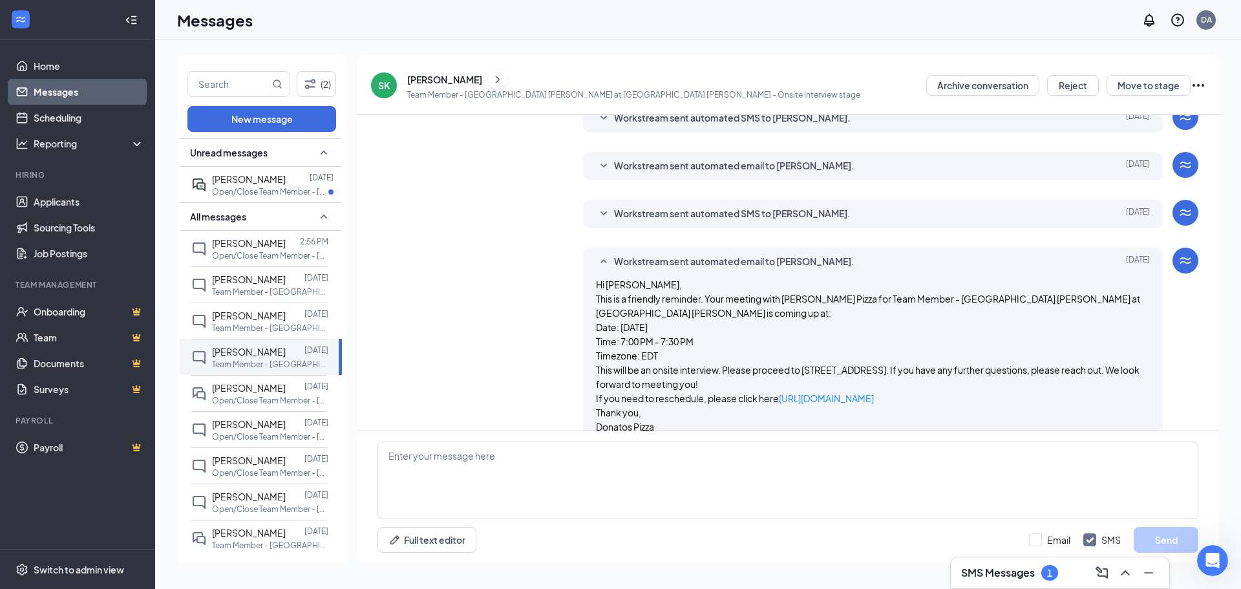
scroll to position [344, 0]
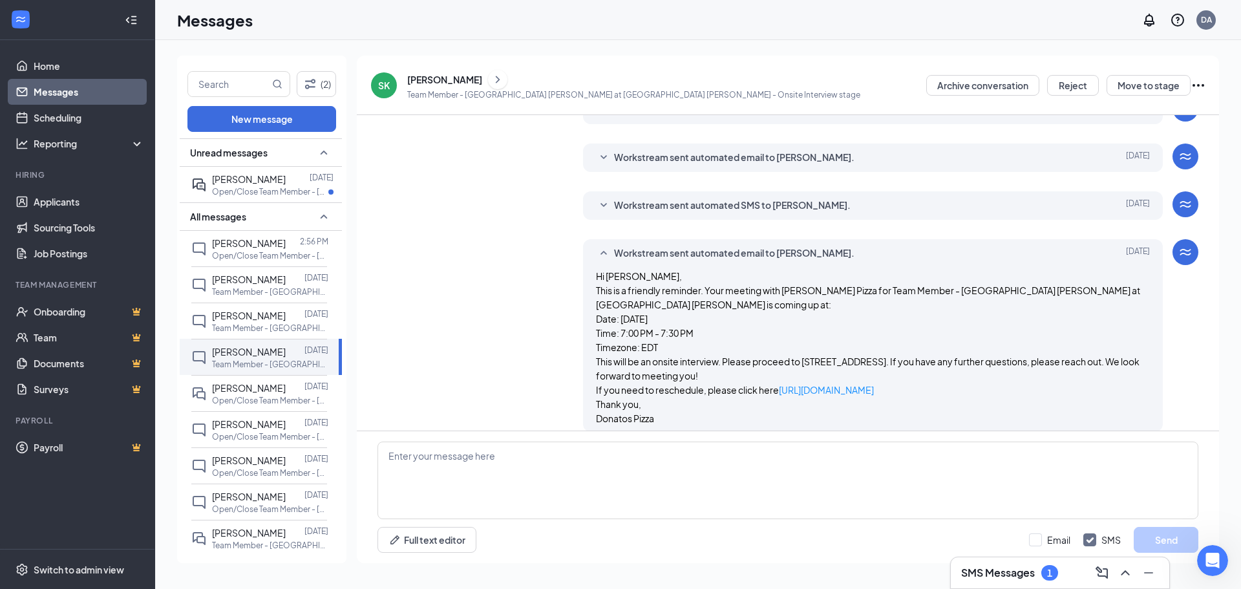
click at [1201, 83] on icon "Ellipses" at bounding box center [1198, 86] width 16 height 16
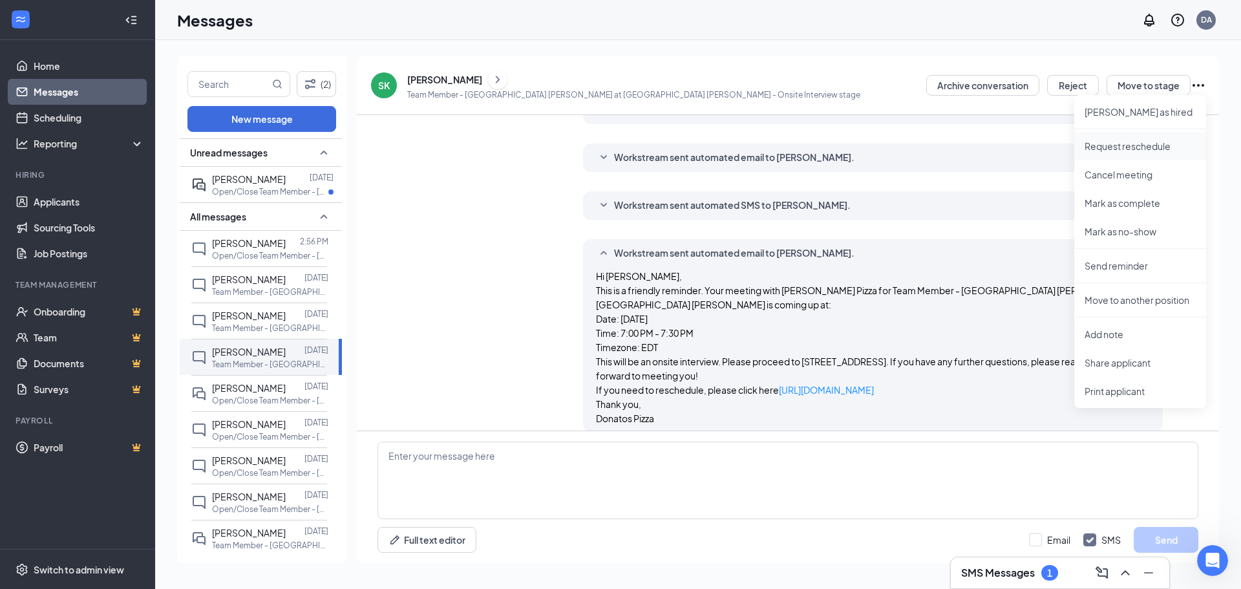
click at [1141, 146] on p "Request reschedule" at bounding box center [1139, 146] width 111 height 13
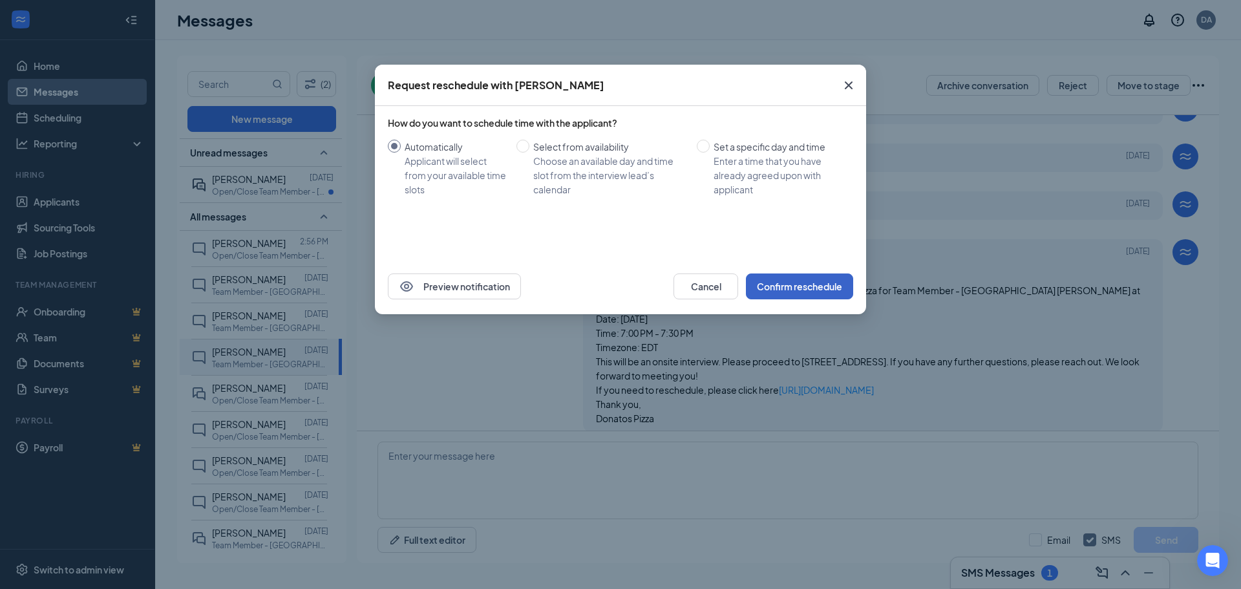
click at [805, 296] on button "Confirm reschedule" at bounding box center [799, 286] width 107 height 26
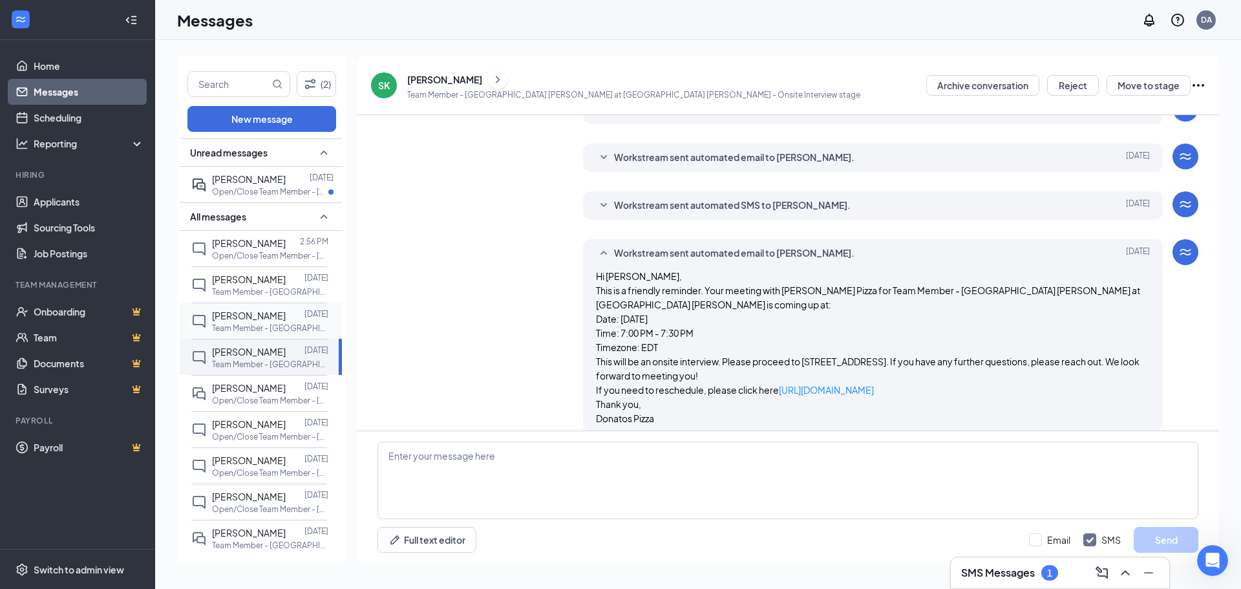
click at [257, 328] on p "Team Member - [GEOGRAPHIC_DATA] [PERSON_NAME] at [GEOGRAPHIC_DATA] [PERSON_NAME]" at bounding box center [270, 328] width 116 height 11
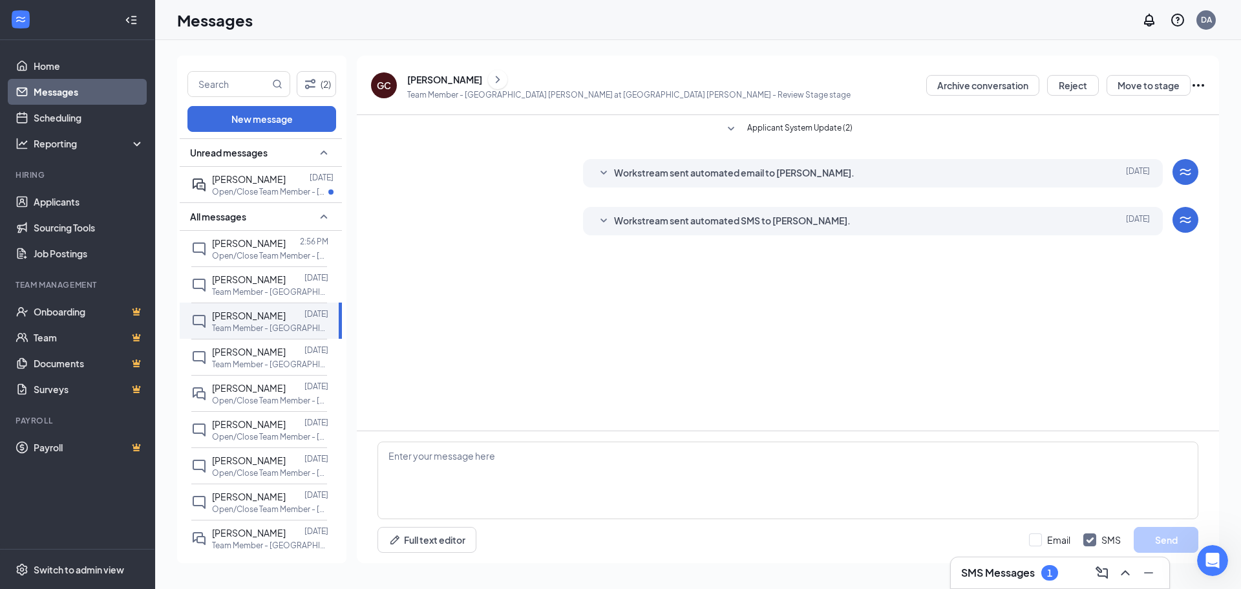
click at [491, 82] on icon "ChevronRight" at bounding box center [497, 80] width 13 height 16
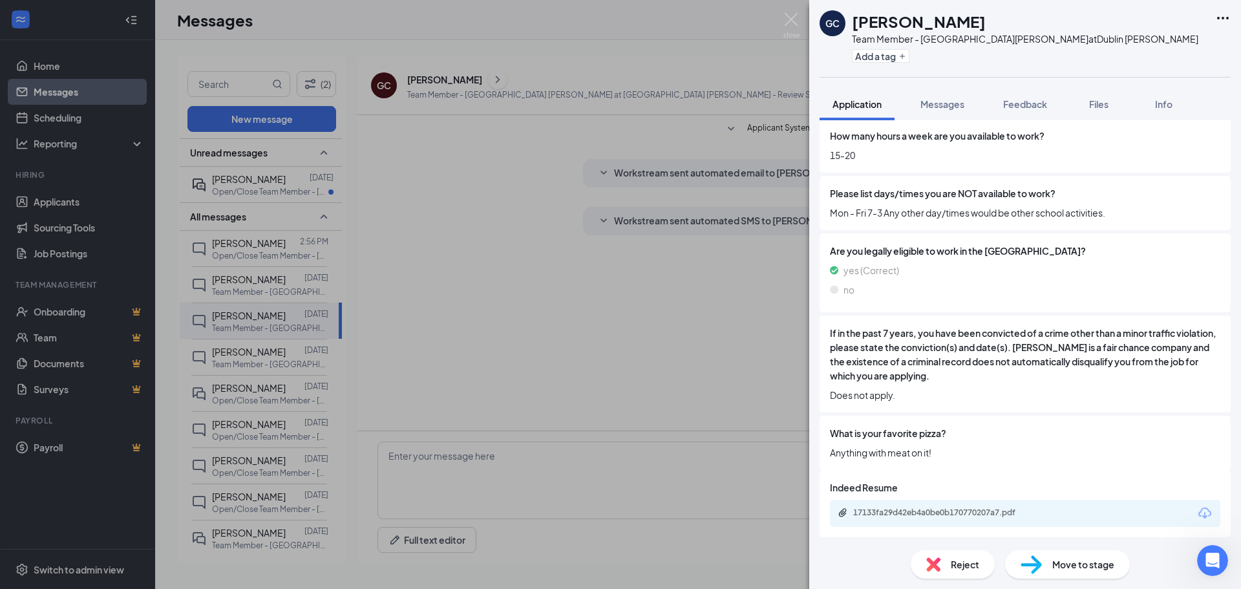
scroll to position [469, 0]
click at [1061, 553] on div "Move to stage" at bounding box center [1067, 564] width 125 height 28
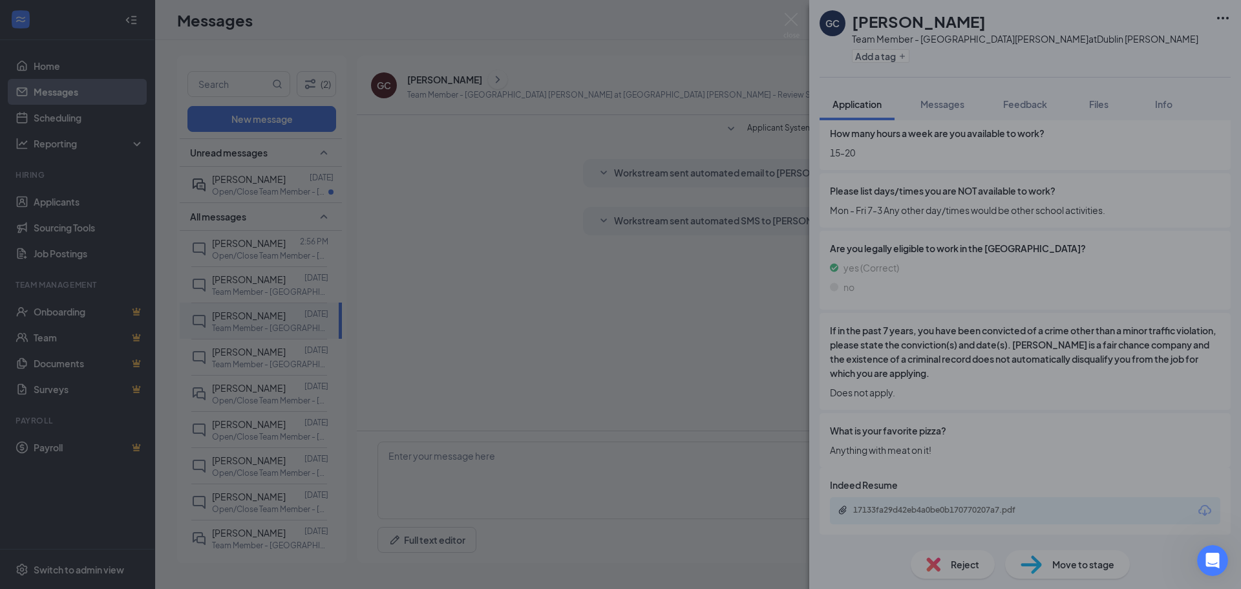
scroll to position [465, 0]
type input "Onsite Interview (next stage)"
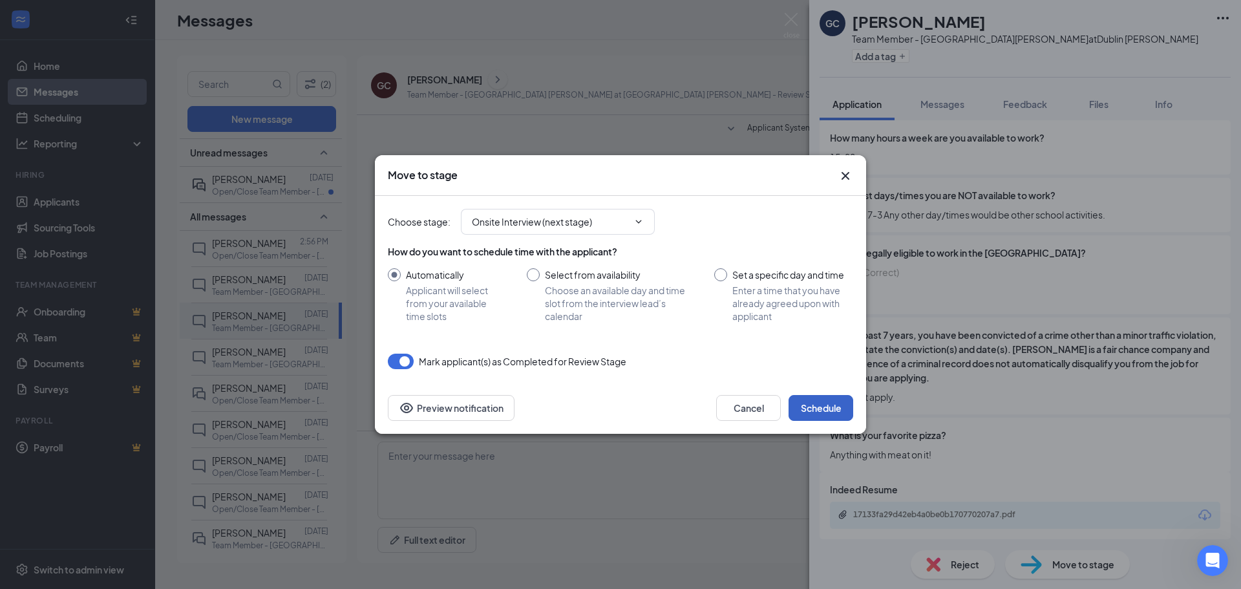
click at [841, 411] on button "Schedule" at bounding box center [820, 408] width 65 height 26
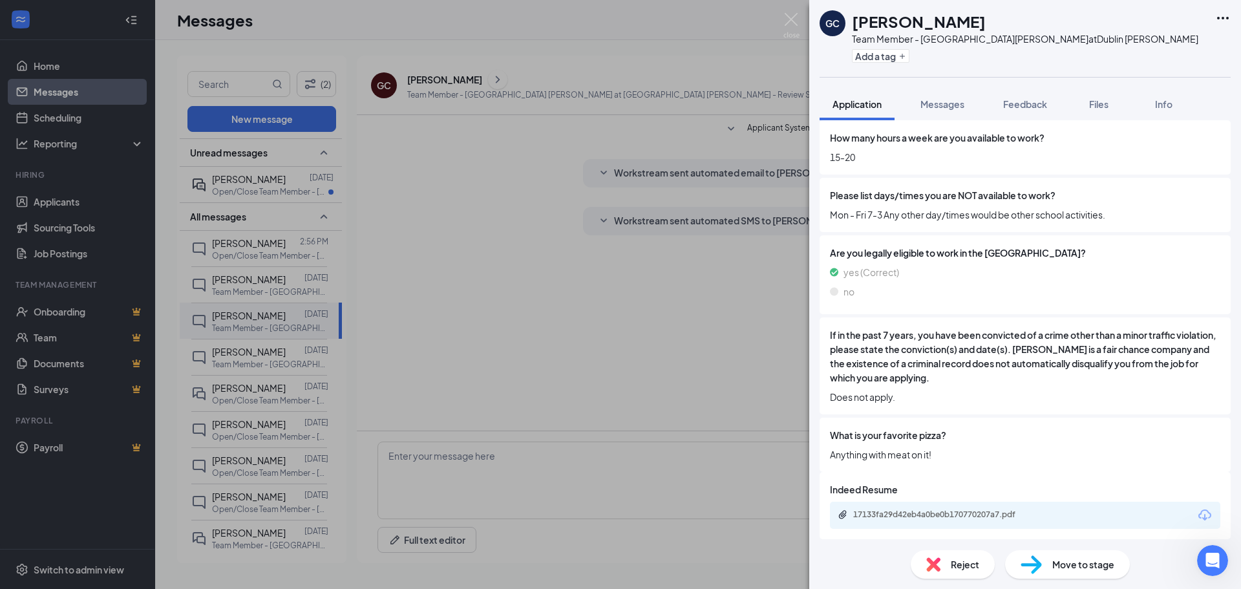
click at [253, 356] on div "GC [PERSON_NAME] Team Member - [GEOGRAPHIC_DATA] [PERSON_NAME] at [GEOGRAPHIC_D…" at bounding box center [620, 294] width 1241 height 589
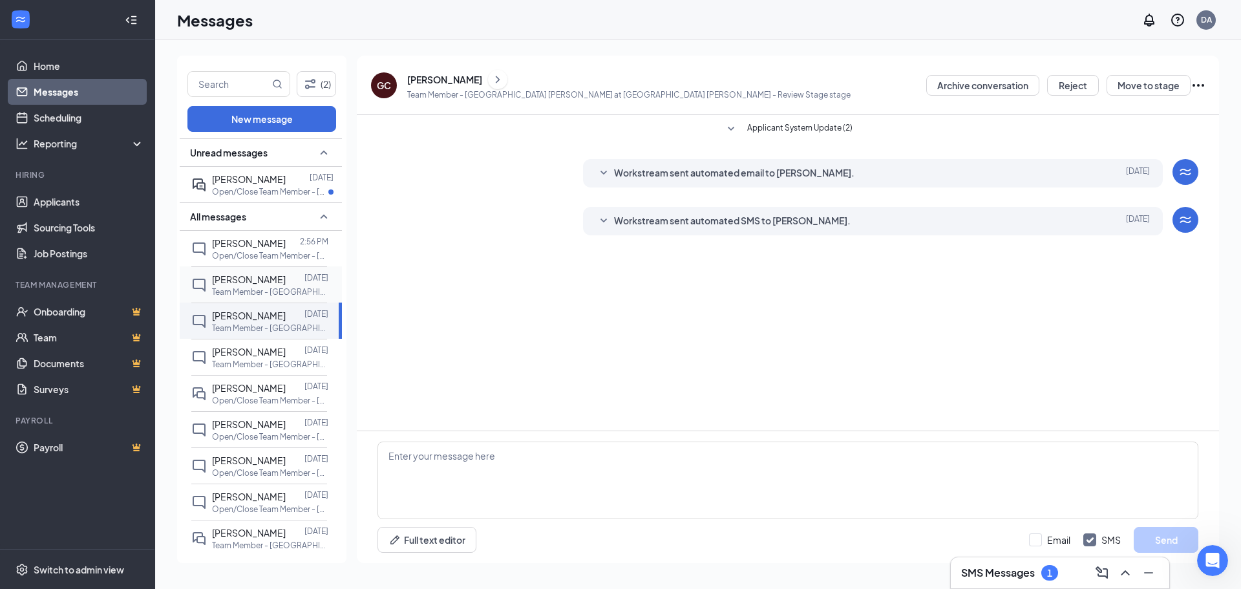
click at [284, 289] on p "Team Member - [GEOGRAPHIC_DATA] [PERSON_NAME] at [GEOGRAPHIC_DATA] [PERSON_NAME]" at bounding box center [270, 291] width 116 height 11
click at [454, 83] on div "[PERSON_NAME]" at bounding box center [444, 79] width 75 height 13
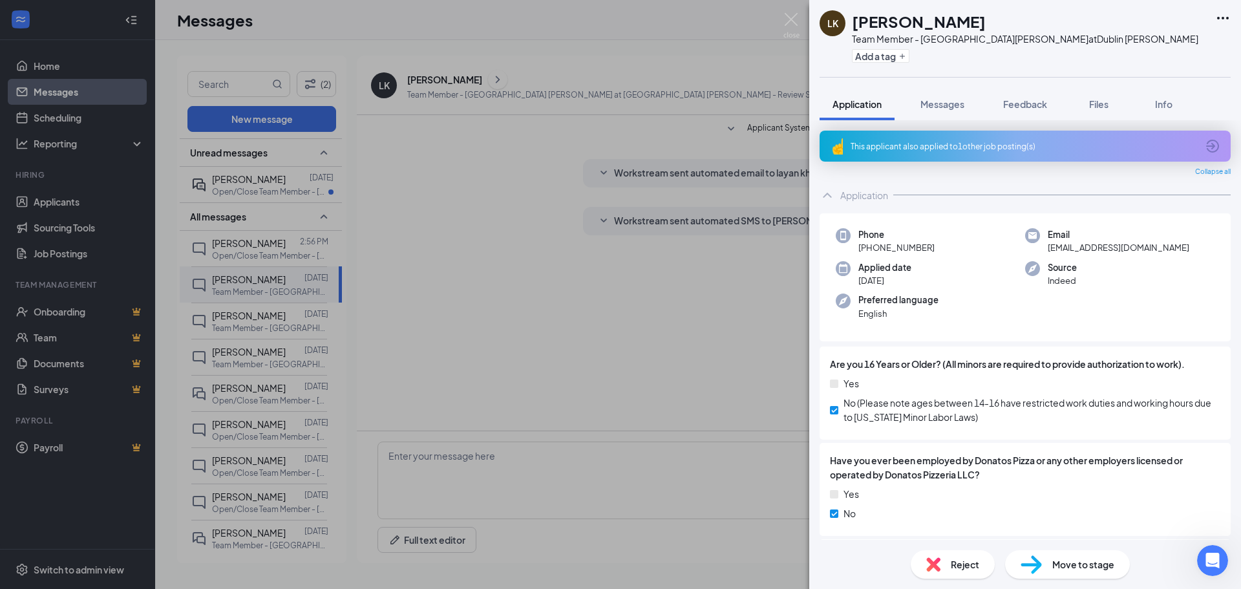
click at [947, 562] on div "Reject" at bounding box center [953, 564] width 84 height 28
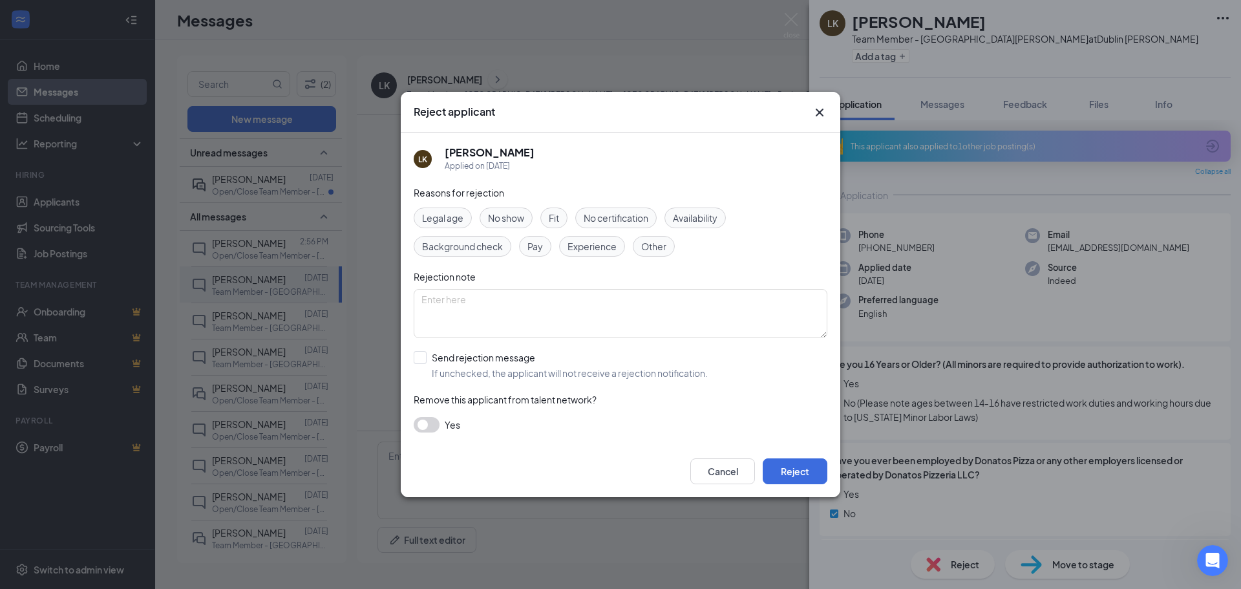
click at [655, 236] on div "Other" at bounding box center [654, 246] width 42 height 21
click at [559, 216] on span "Fit" at bounding box center [554, 218] width 10 height 14
click at [646, 246] on span "Other" at bounding box center [653, 246] width 25 height 14
click at [710, 221] on span "Availability" at bounding box center [695, 218] width 45 height 14
click at [796, 476] on button "Reject" at bounding box center [795, 471] width 65 height 26
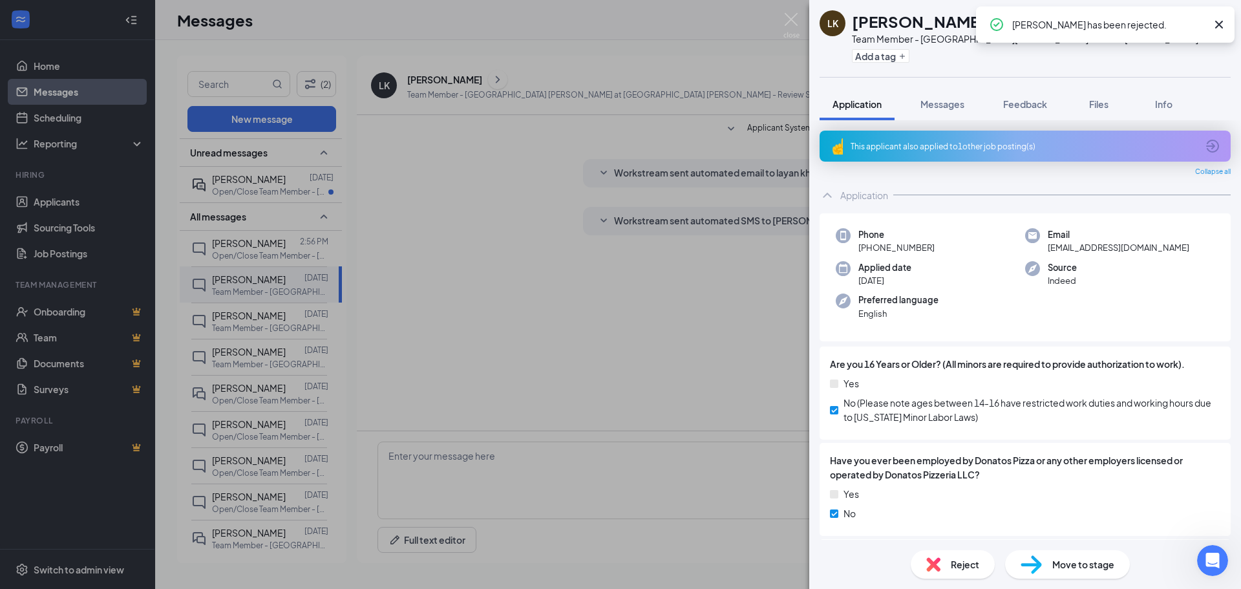
click at [262, 368] on div "LK layan khdour Team Member - [GEOGRAPHIC_DATA] [PERSON_NAME] at [GEOGRAPHIC_DA…" at bounding box center [620, 294] width 1241 height 589
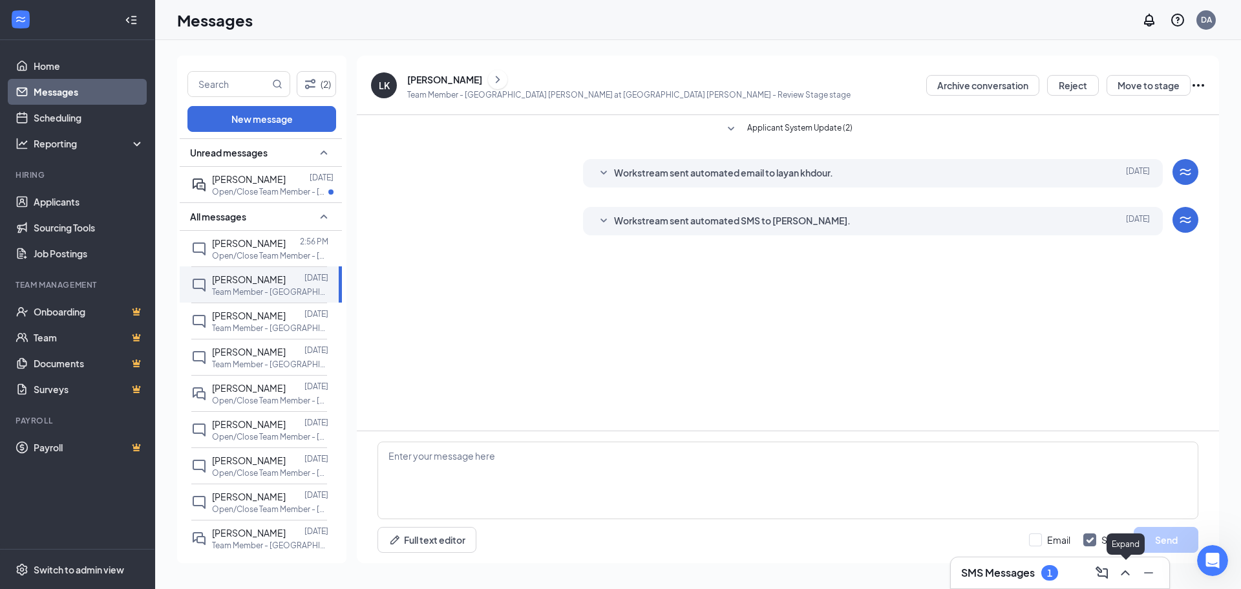
click at [1116, 566] on button at bounding box center [1125, 572] width 21 height 21
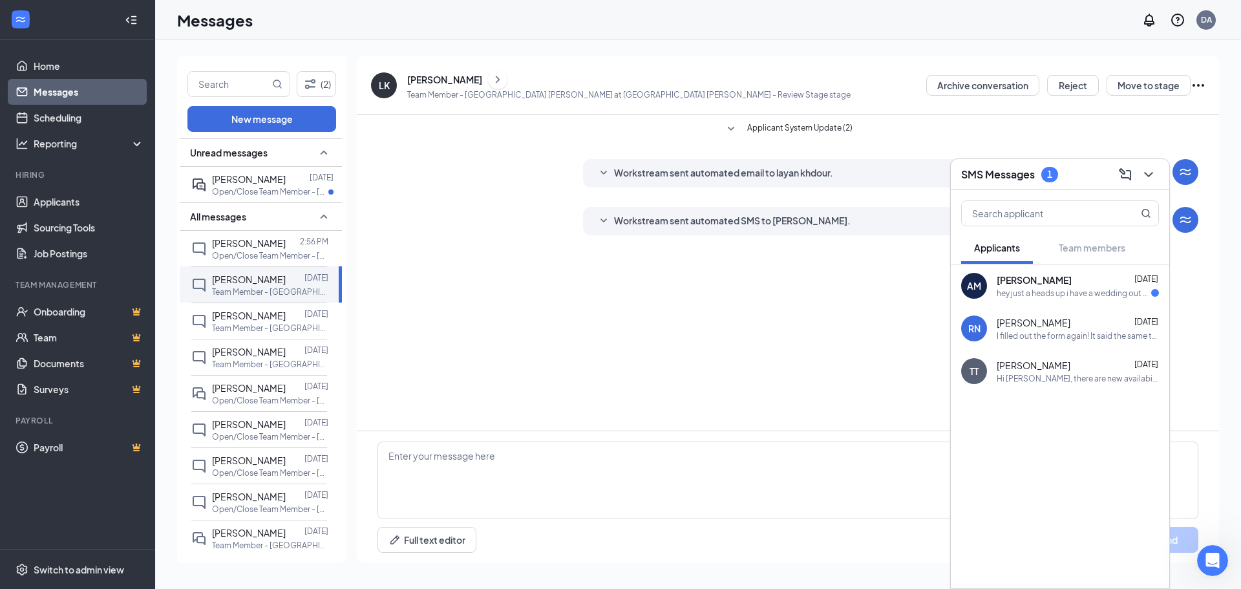
click at [1092, 293] on div "hey just a heads up i have a wedding out of town on [DATE], can you please make…" at bounding box center [1074, 293] width 154 height 11
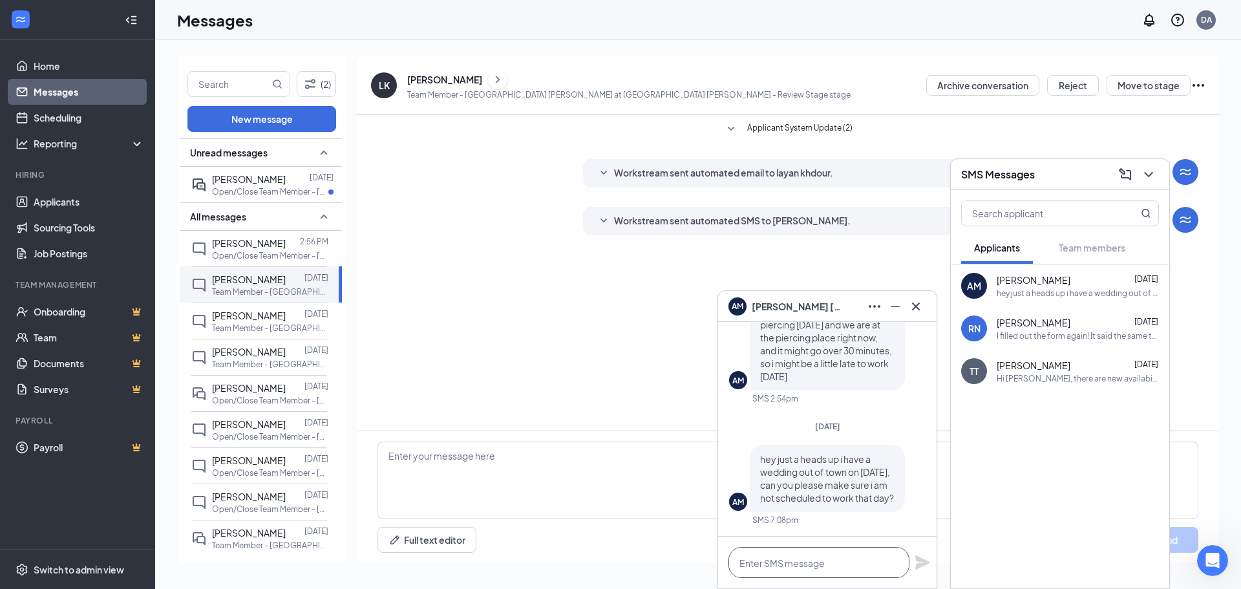
click at [772, 559] on textarea at bounding box center [818, 562] width 181 height 31
type textarea "h"
type textarea "Got ya!"
click at [915, 560] on icon "Plane" at bounding box center [923, 563] width 16 height 16
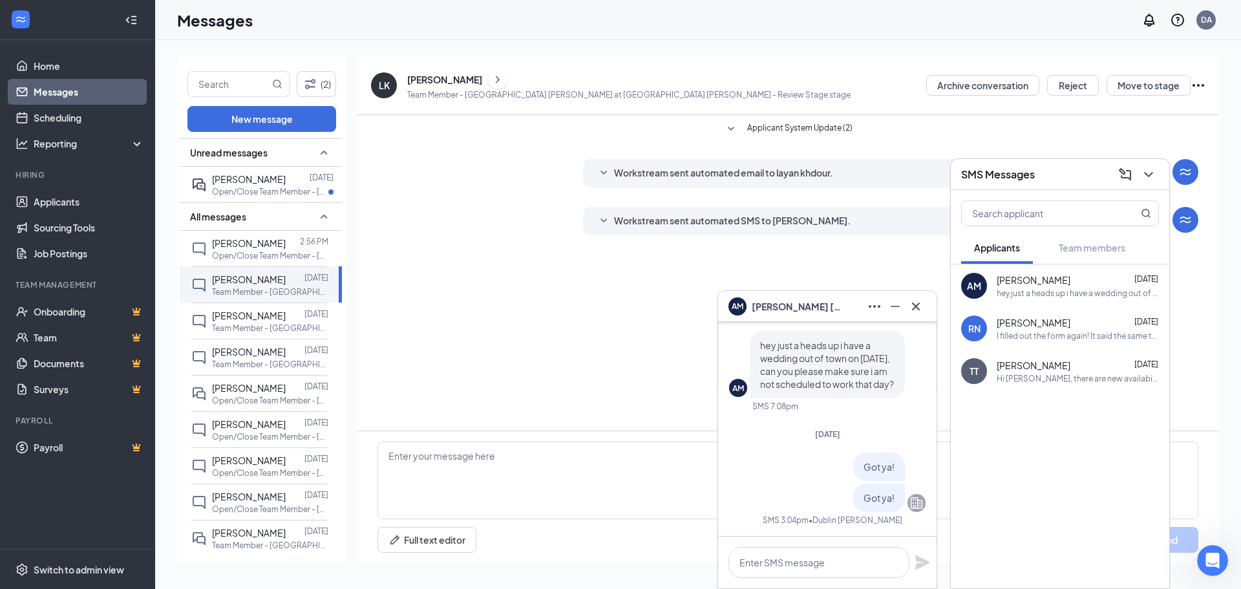
click at [286, 172] on div at bounding box center [298, 179] width 24 height 14
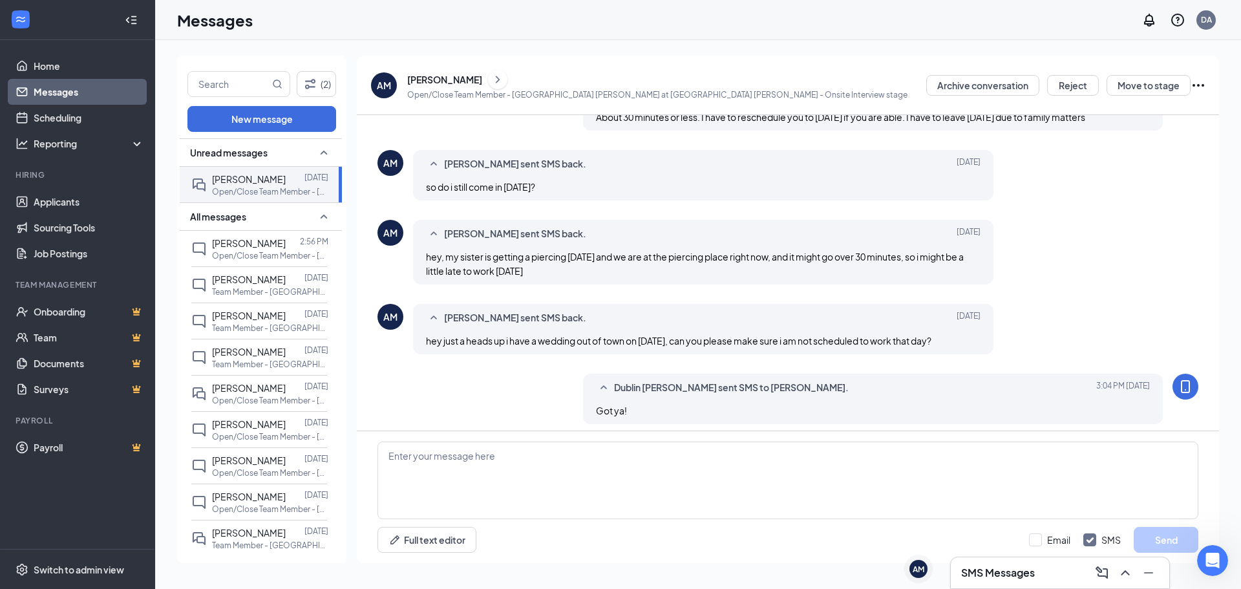
scroll to position [438, 0]
